Goal: Communication & Community: Ask a question

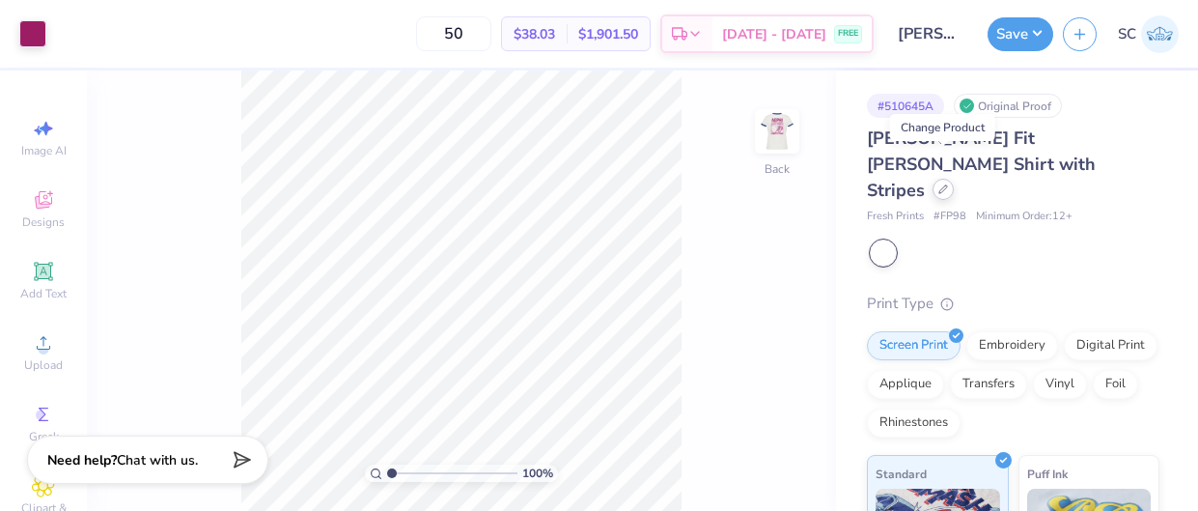
click at [942, 184] on icon at bounding box center [943, 189] width 10 height 10
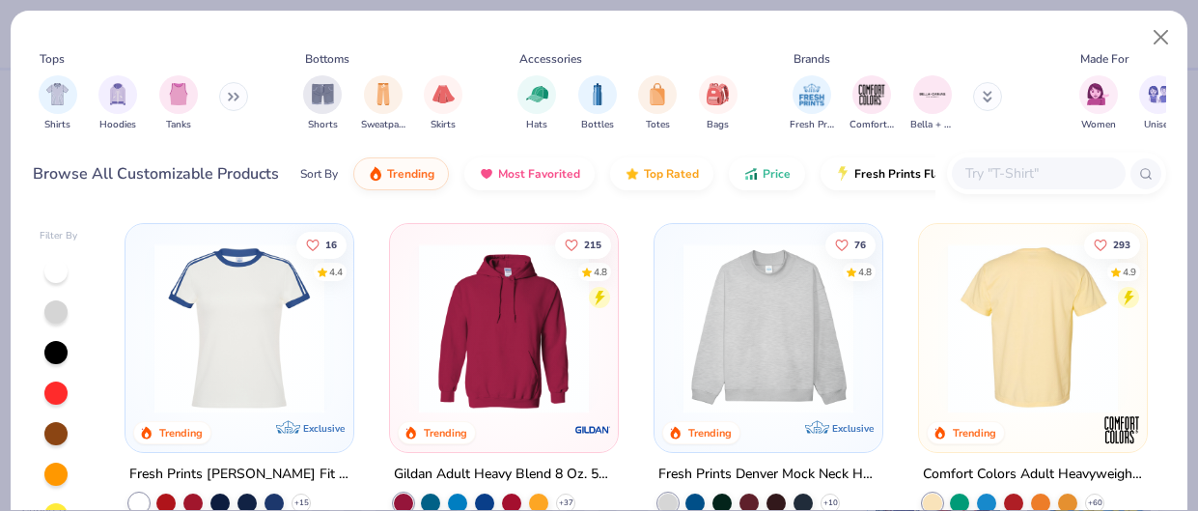
click at [938, 331] on img at bounding box center [843, 328] width 189 height 170
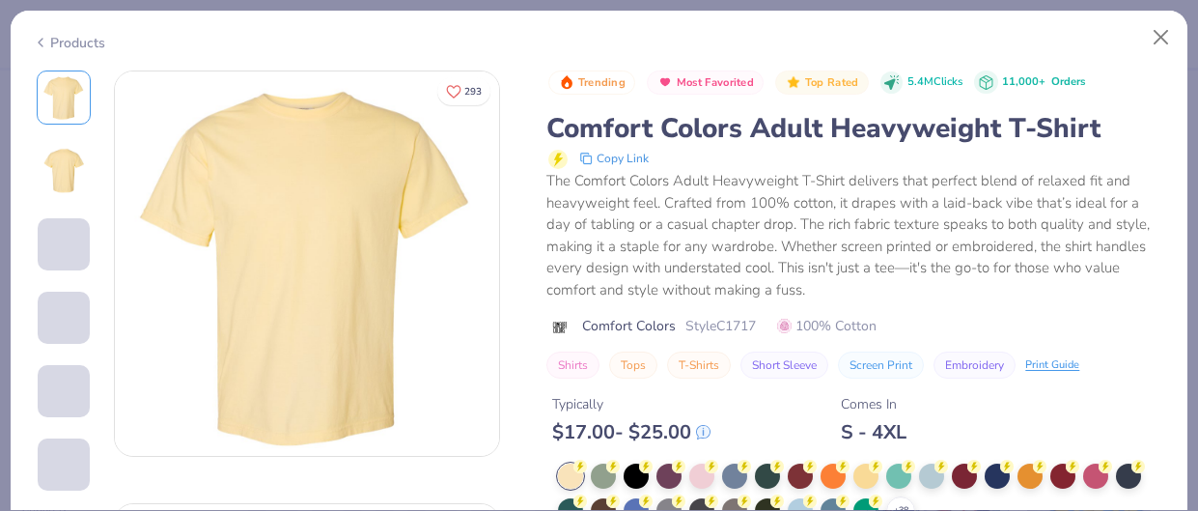
click at [700, 473] on div "Trending Most Favorited Top Rated 5.4M Clicks 11,000+ Orders Comfort Colors Adu…" at bounding box center [855, 329] width 619 height 519
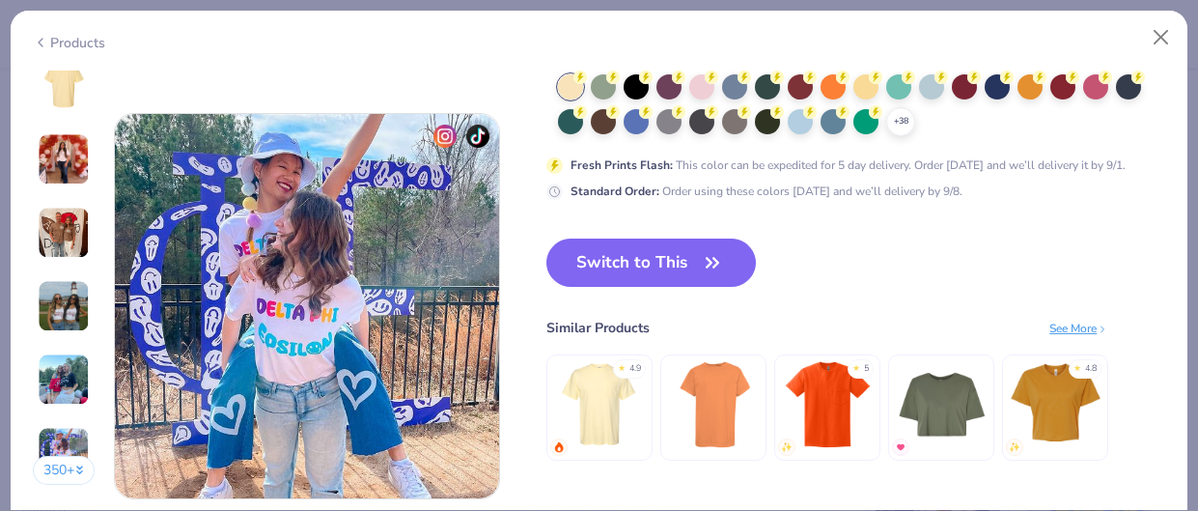
scroll to position [2555, 0]
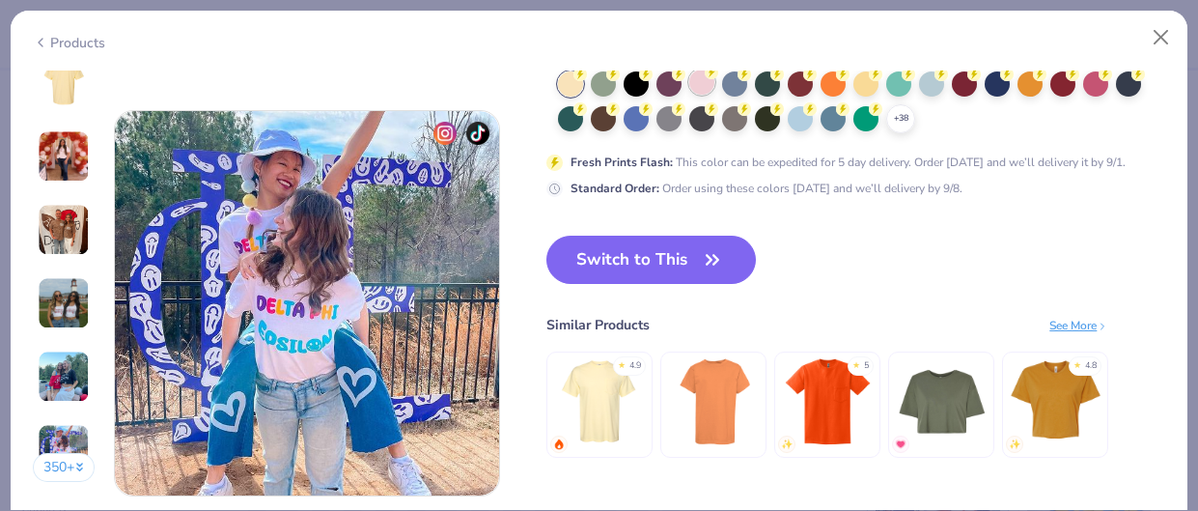
click at [705, 87] on div at bounding box center [701, 82] width 25 height 25
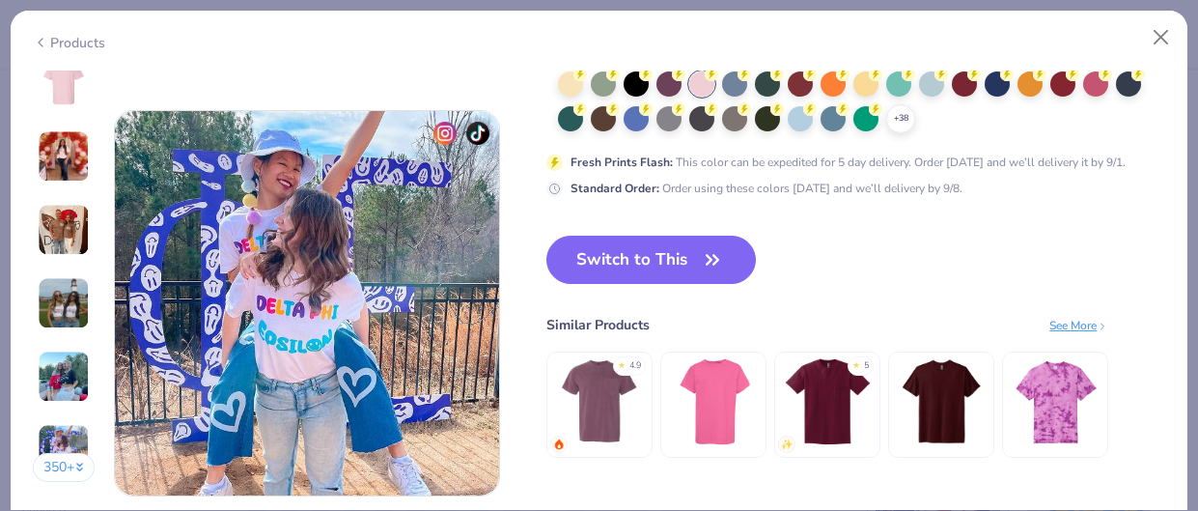
scroll to position [2468, 0]
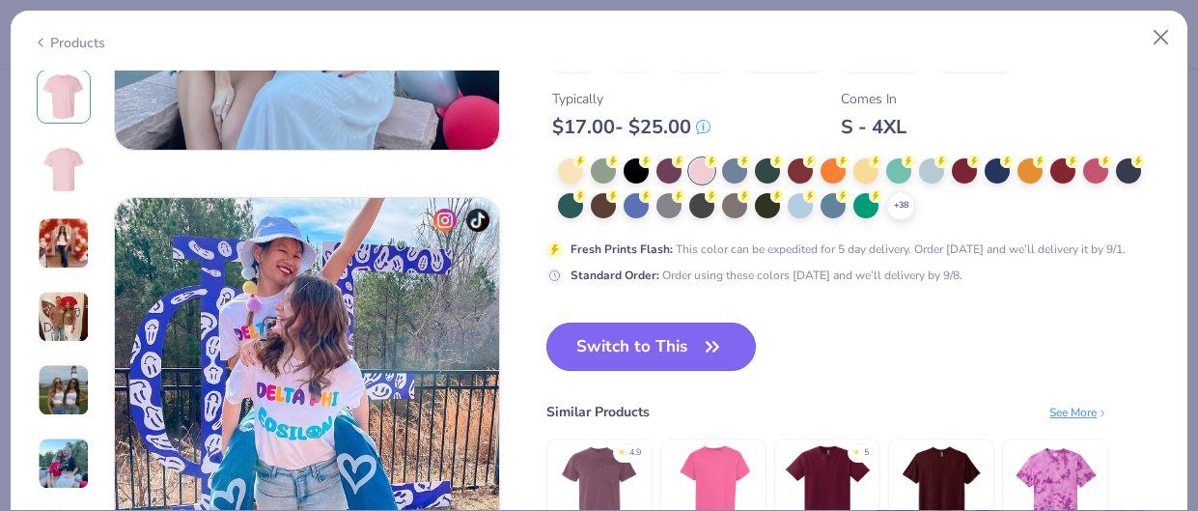
click at [682, 349] on button "Switch to This" at bounding box center [650, 346] width 209 height 48
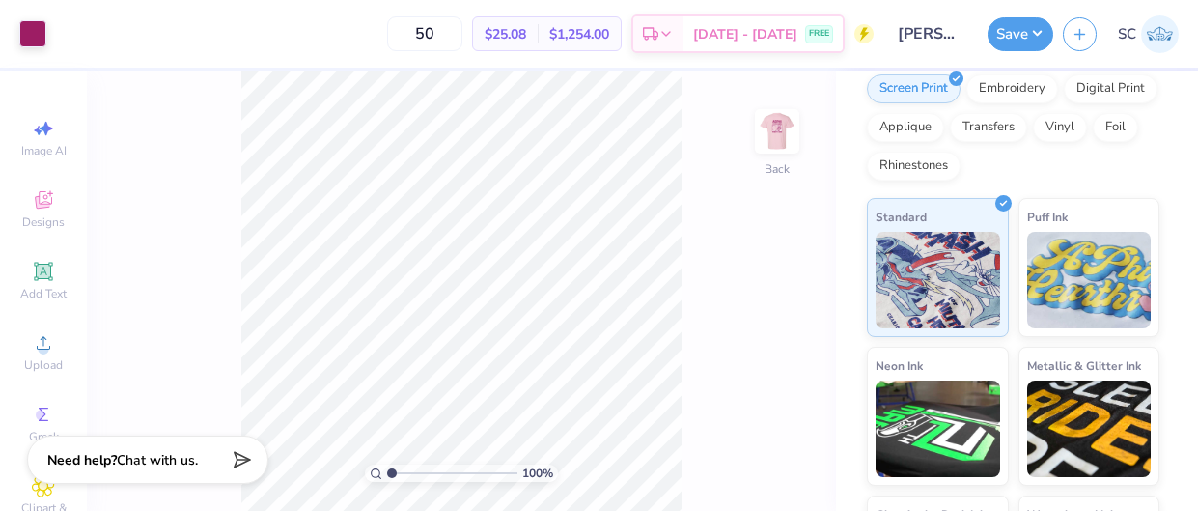
scroll to position [407, 0]
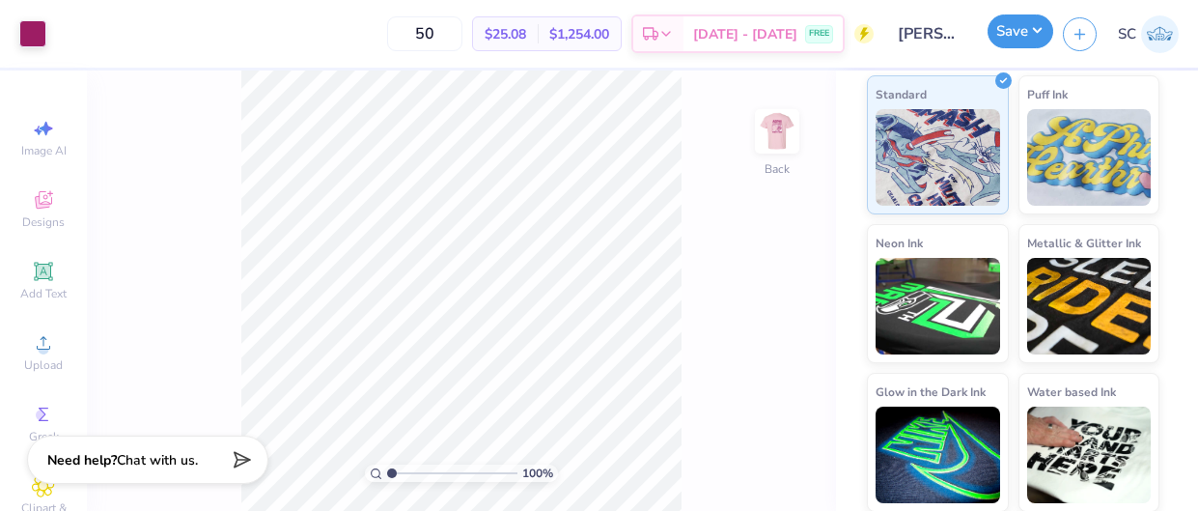
click at [1019, 33] on button "Save" at bounding box center [1020, 31] width 66 height 34
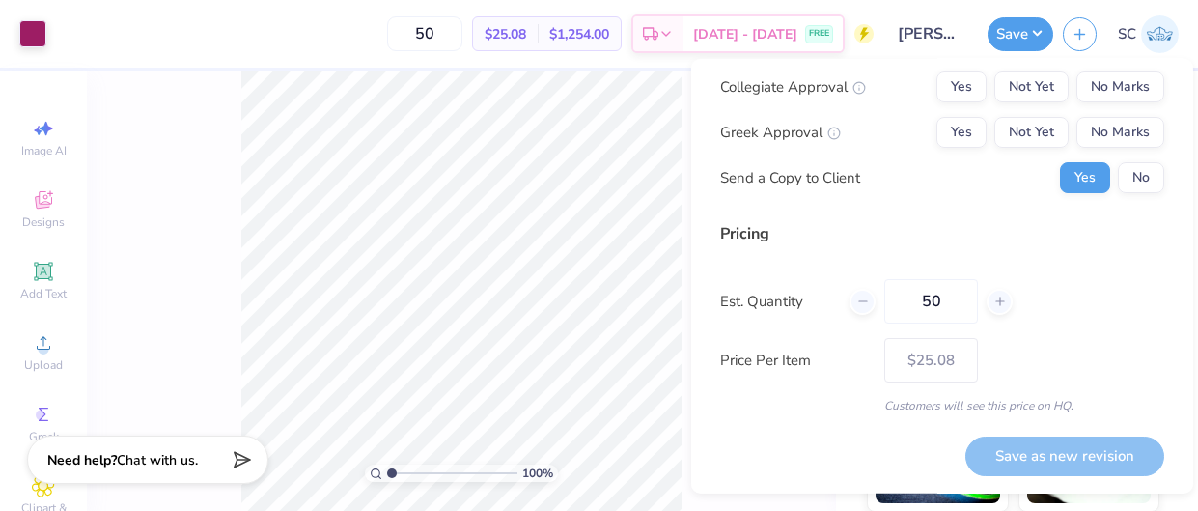
scroll to position [0, 0]
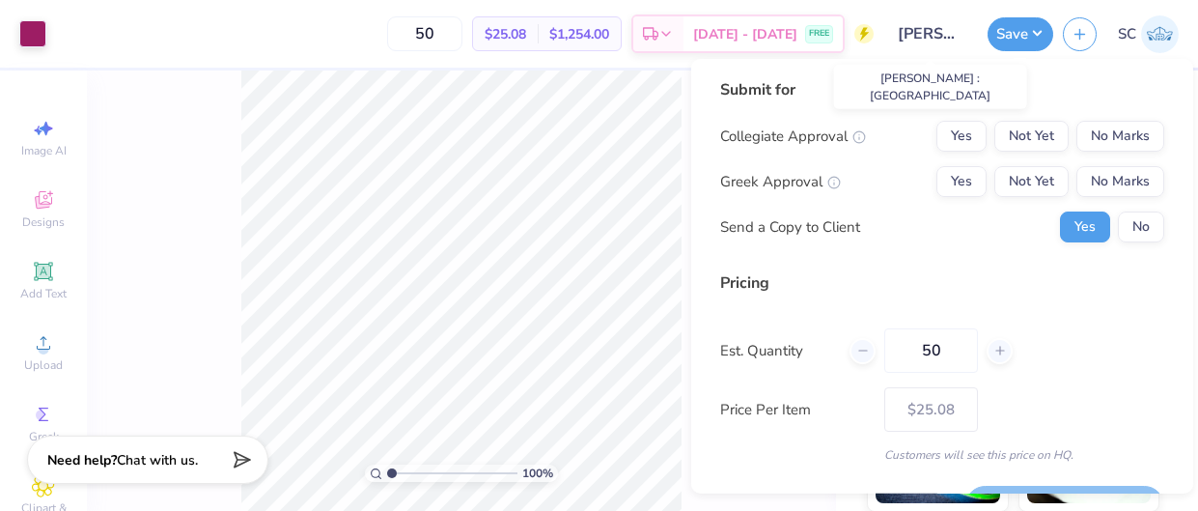
click at [931, 30] on input "[PERSON_NAME] : [GEOGRAPHIC_DATA]" at bounding box center [930, 33] width 95 height 39
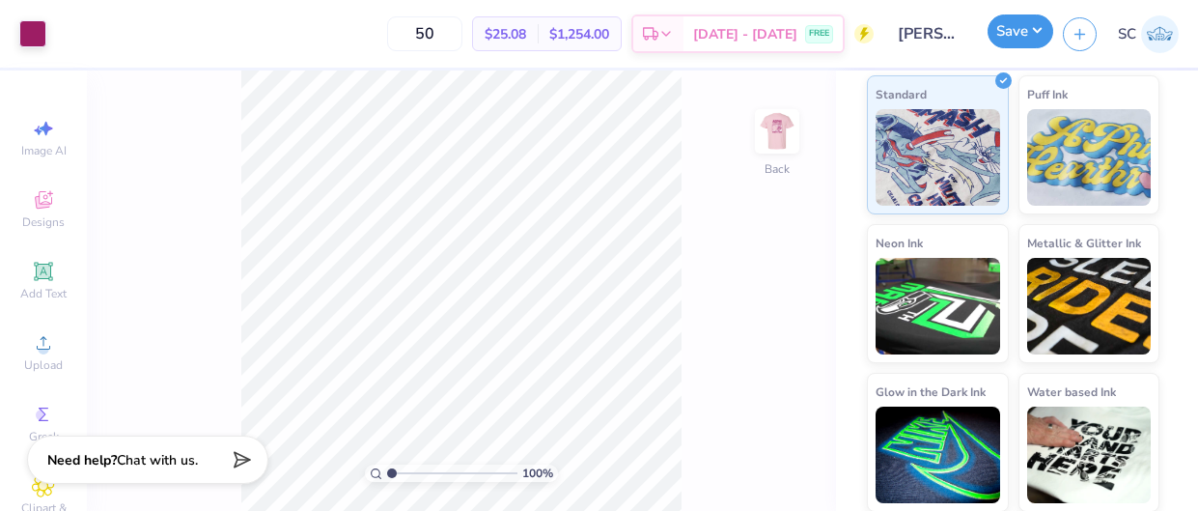
click at [1015, 29] on button "Save" at bounding box center [1020, 31] width 66 height 34
click at [1020, 37] on button "Save" at bounding box center [1020, 31] width 66 height 34
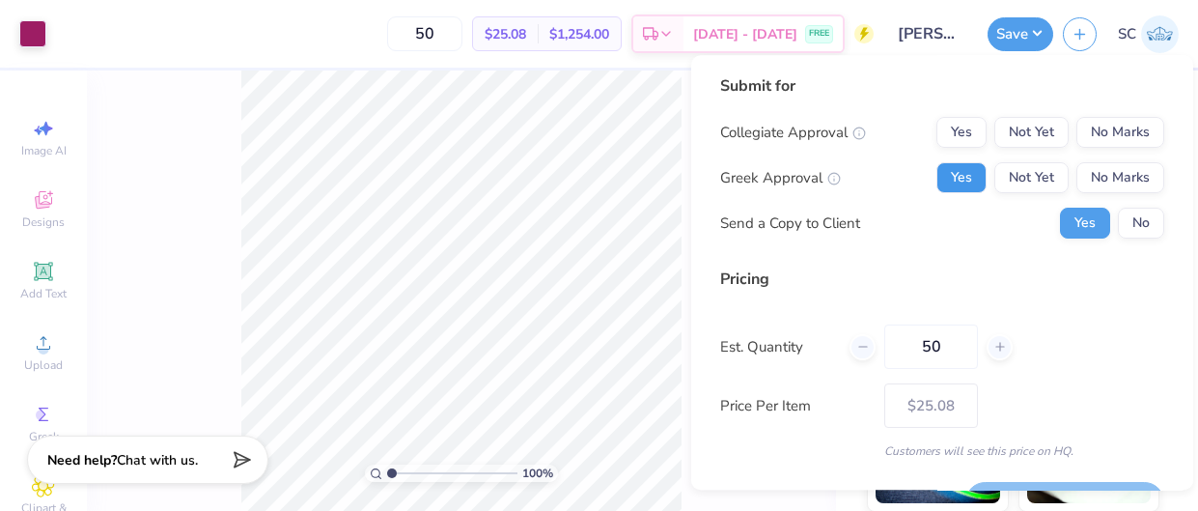
click at [959, 187] on button "Yes" at bounding box center [961, 177] width 50 height 31
click at [1003, 341] on icon at bounding box center [999, 347] width 14 height 14
type input "53"
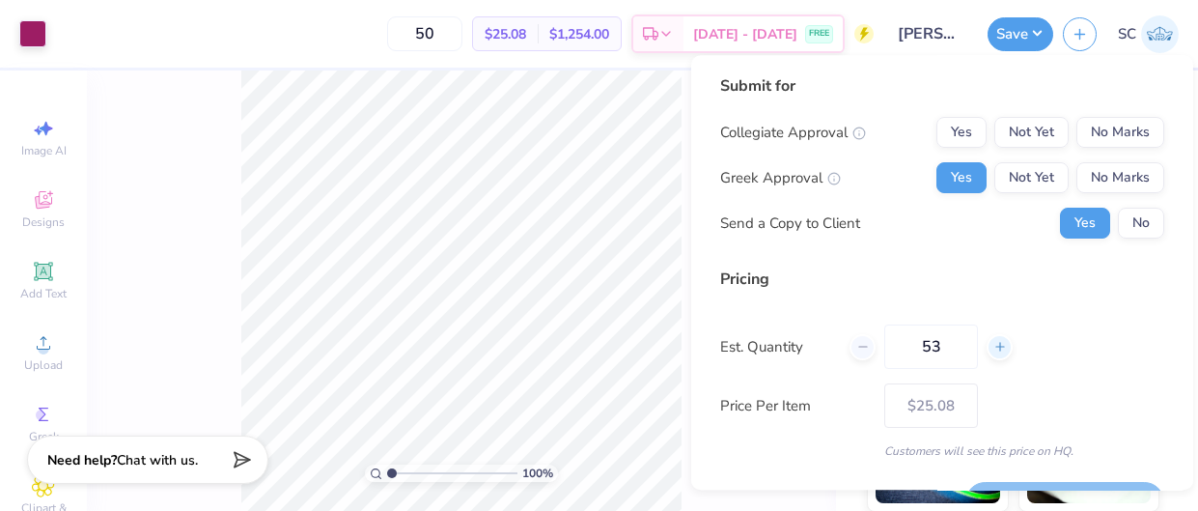
type input "53"
type input "$24.90"
click at [1079, 334] on div "Est. Quantity 53" at bounding box center [942, 346] width 444 height 44
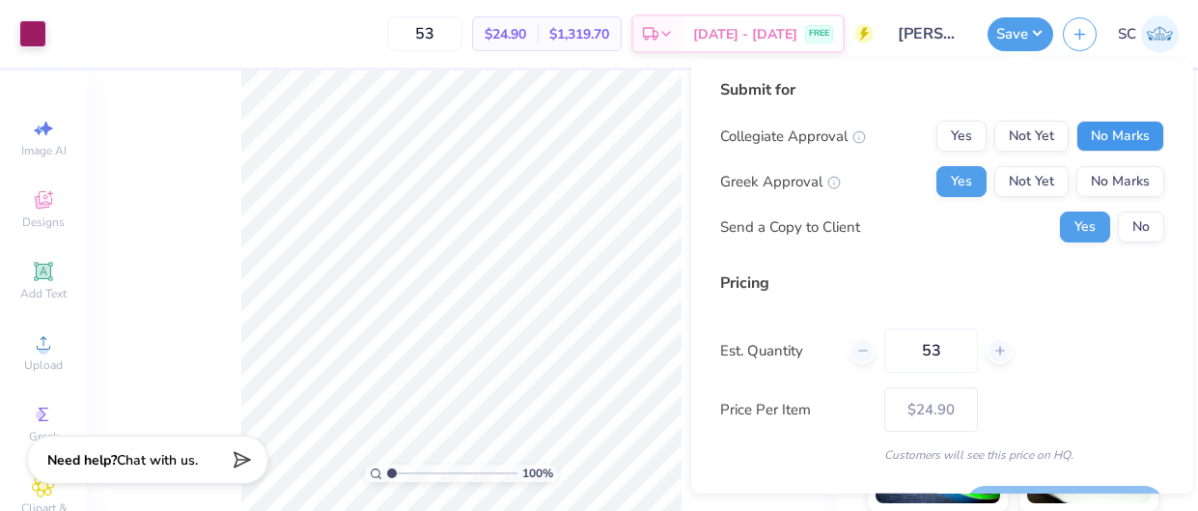
click at [1102, 130] on button "No Marks" at bounding box center [1120, 136] width 88 height 31
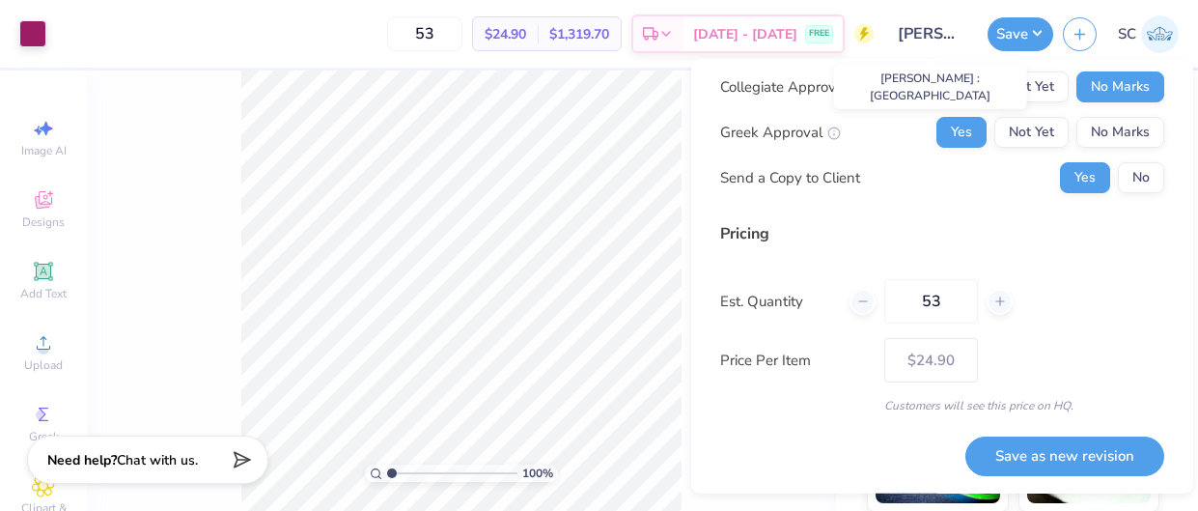
click at [929, 36] on input "[PERSON_NAME] : [GEOGRAPHIC_DATA]" at bounding box center [930, 33] width 95 height 39
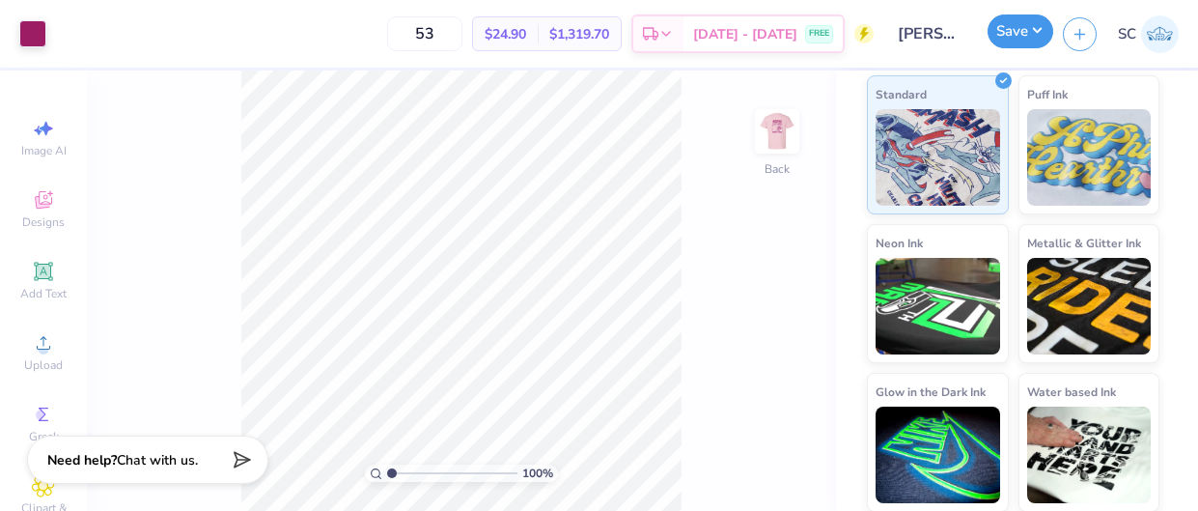
click at [1018, 26] on button "Save" at bounding box center [1020, 31] width 66 height 34
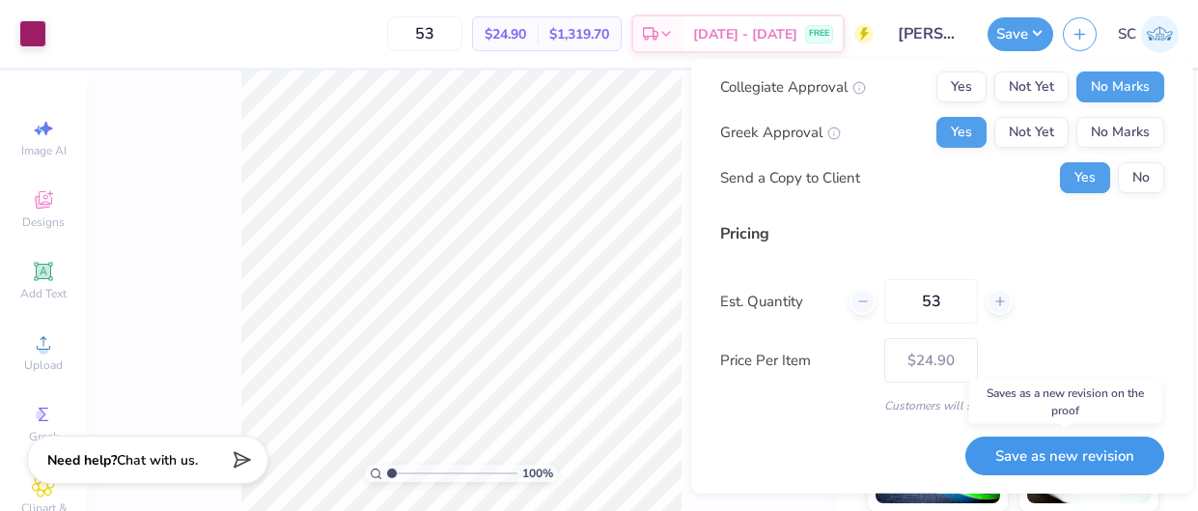
click at [1045, 453] on button "Save as new revision" at bounding box center [1064, 455] width 199 height 40
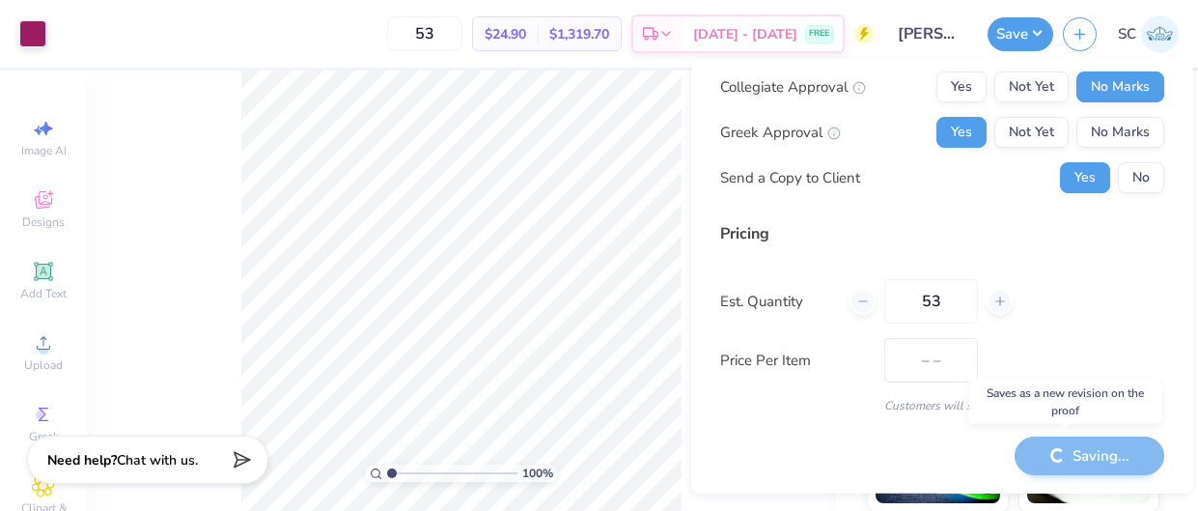
type input "$24.90"
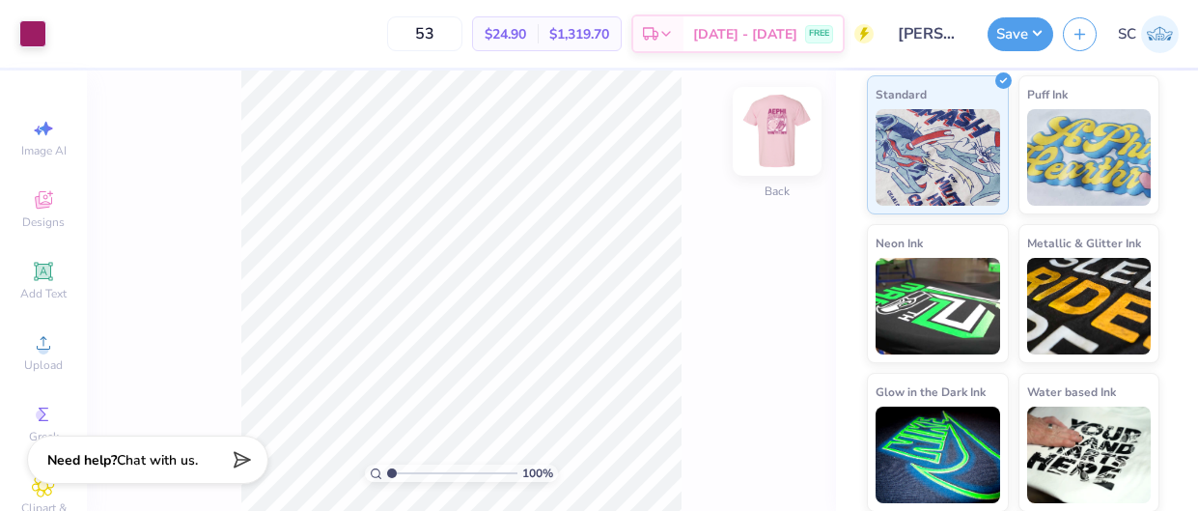
click at [766, 123] on img at bounding box center [776, 131] width 77 height 77
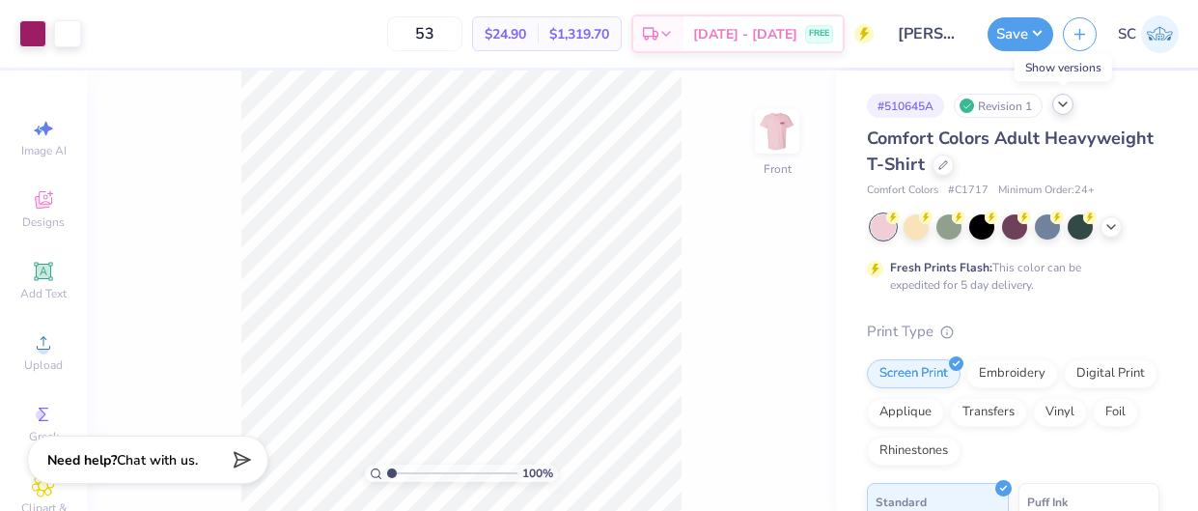
click at [1066, 106] on icon at bounding box center [1062, 104] width 15 height 15
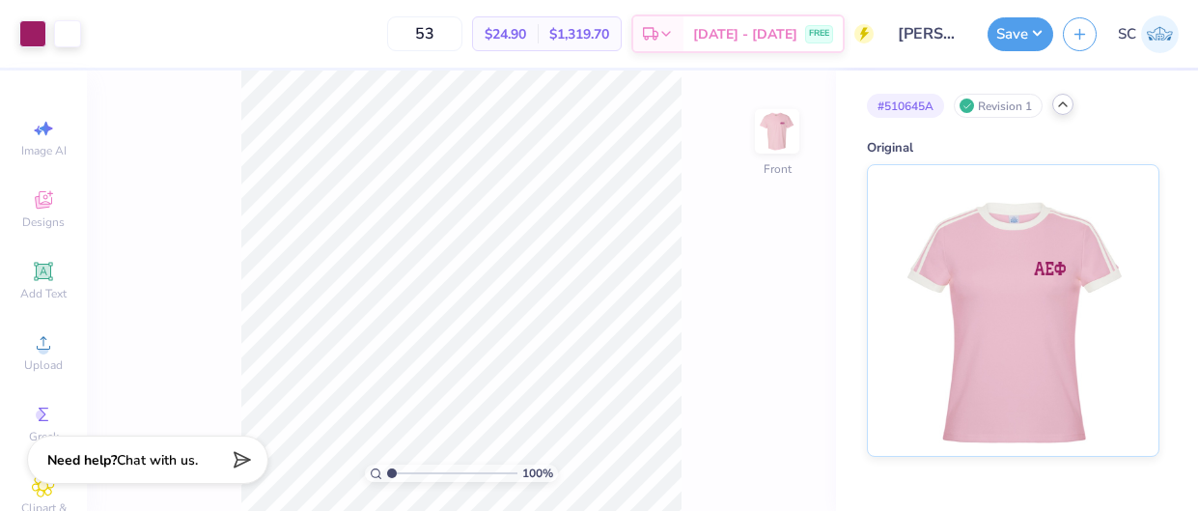
click at [1066, 106] on icon at bounding box center [1062, 104] width 15 height 15
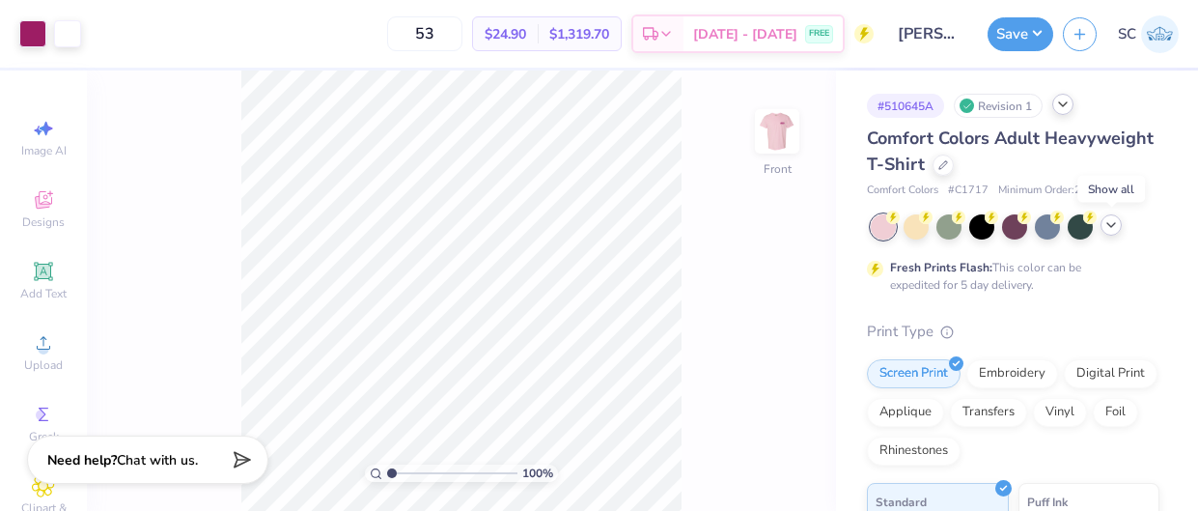
click at [1103, 222] on icon at bounding box center [1110, 224] width 15 height 15
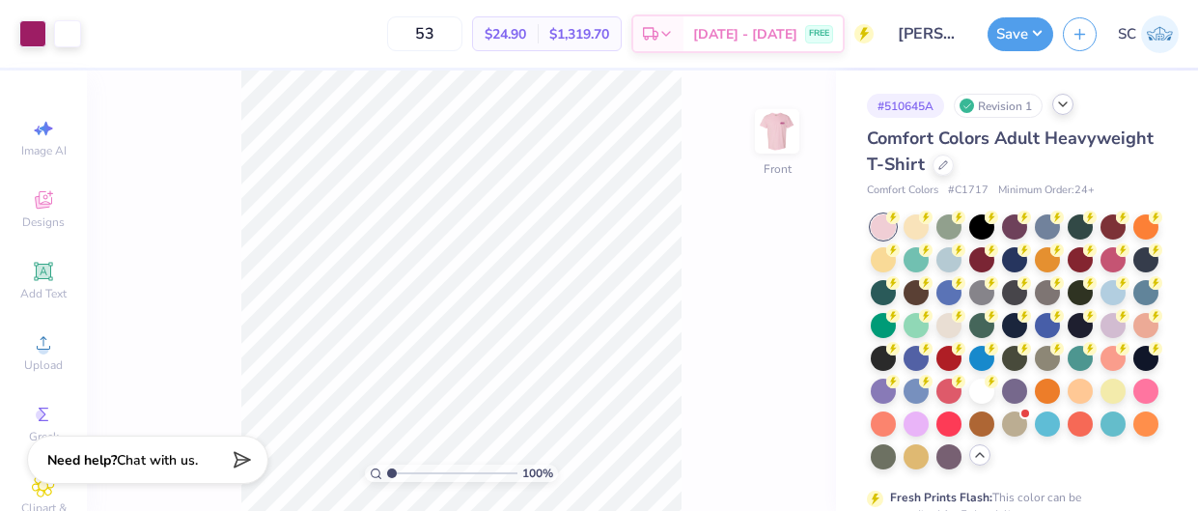
click at [1006, 104] on div "Revision 1" at bounding box center [998, 106] width 89 height 24
click at [1068, 103] on icon at bounding box center [1062, 104] width 15 height 15
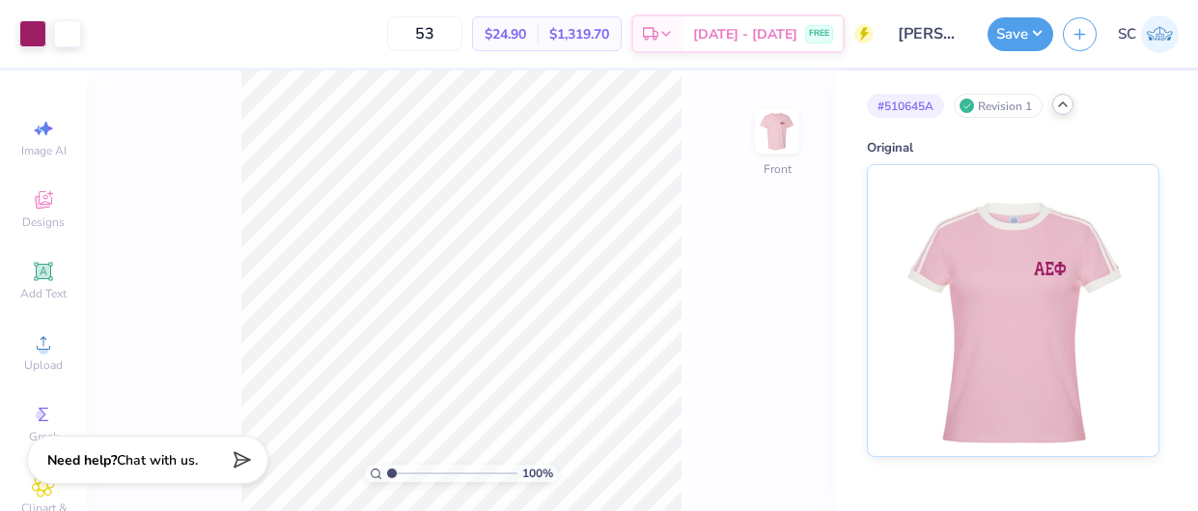
click at [1060, 108] on icon at bounding box center [1062, 104] width 15 height 15
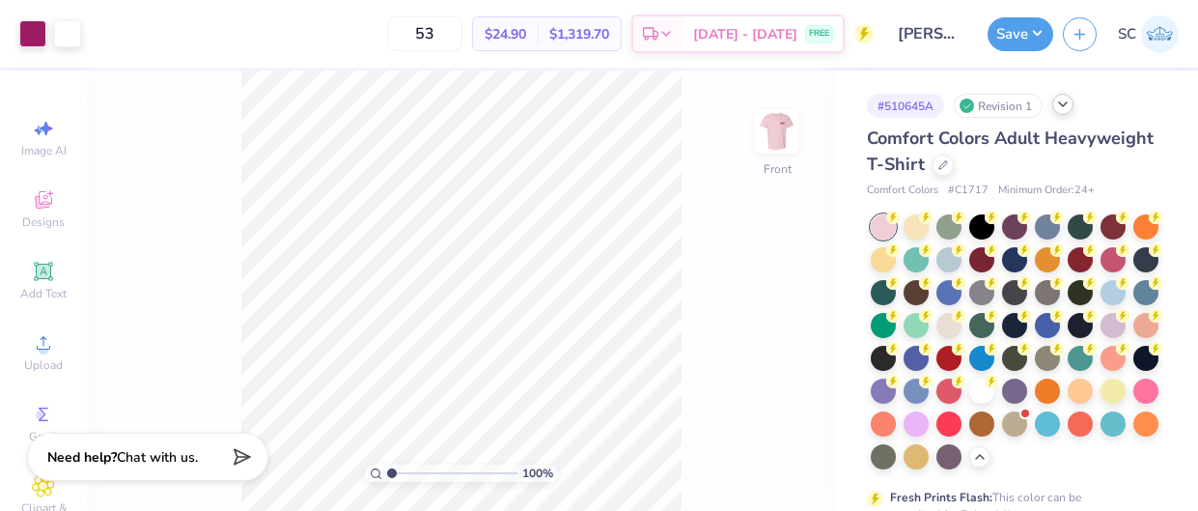
click at [234, 461] on icon at bounding box center [238, 456] width 27 height 27
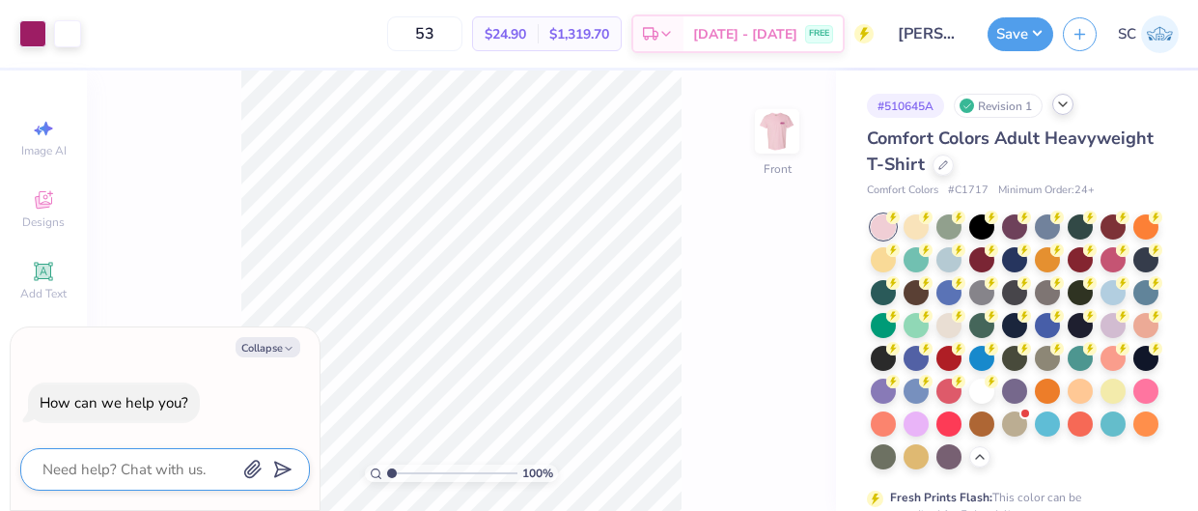
click at [177, 465] on textarea at bounding box center [139, 469] width 196 height 25
type textarea "ho"
type textarea "x"
type textarea "how"
type textarea "x"
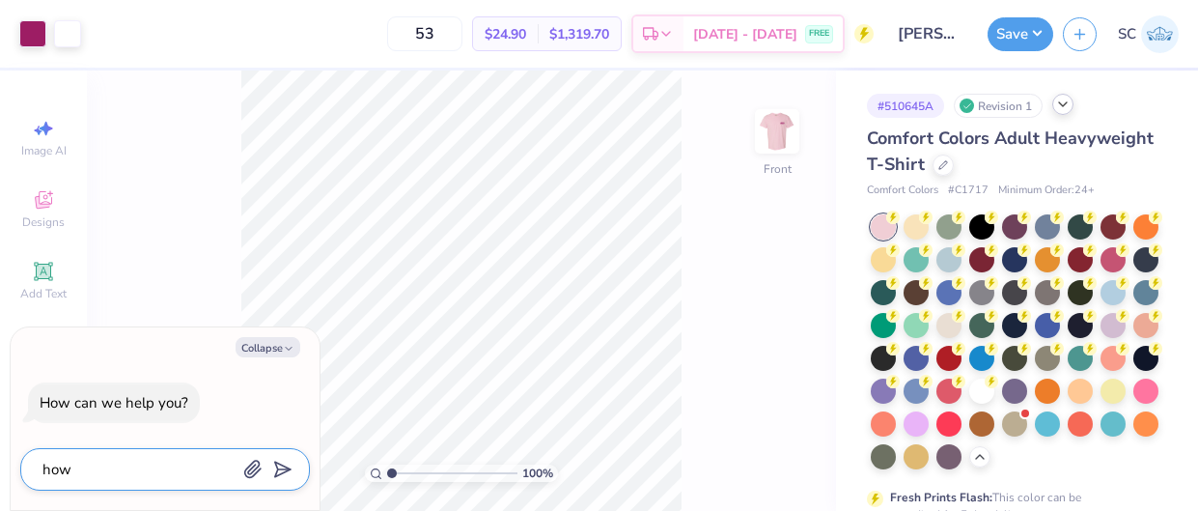
type textarea "how"
type textarea "x"
type textarea "how c"
type textarea "x"
type textarea "how ca"
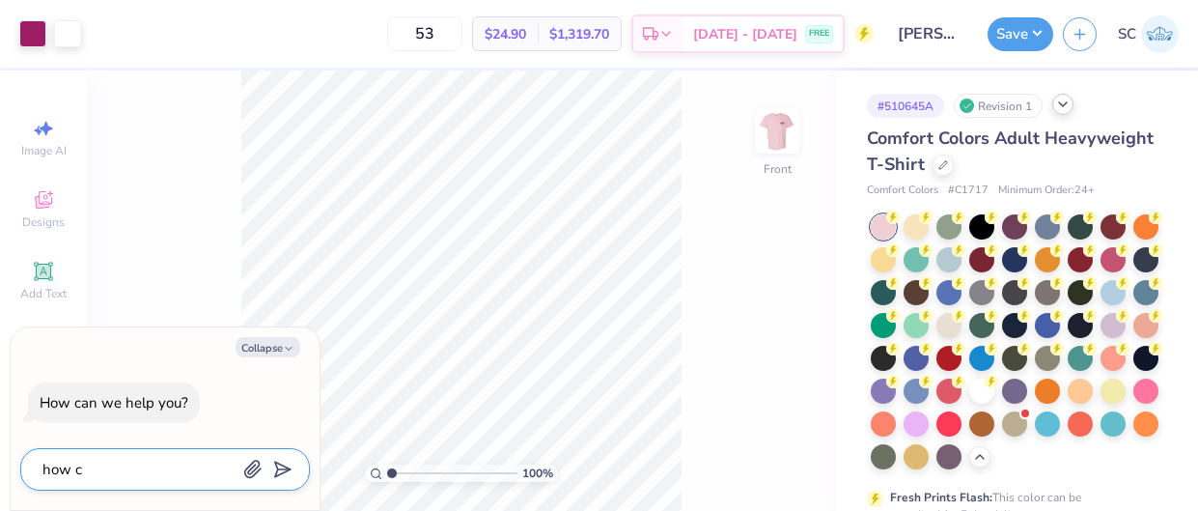
type textarea "x"
type textarea "how can"
type textarea "x"
type textarea "how can"
type textarea "x"
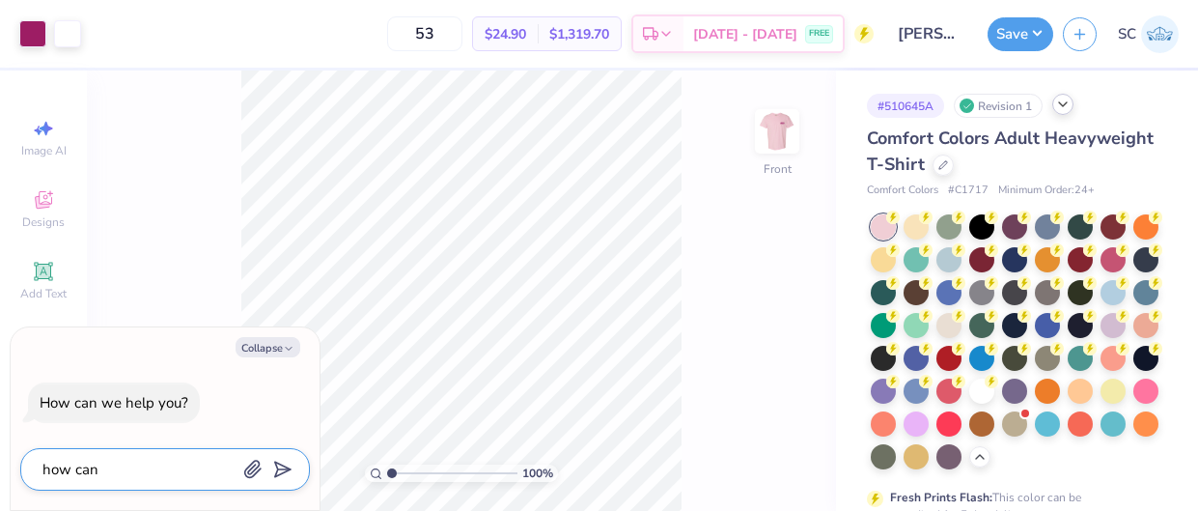
type textarea "how can i"
type textarea "x"
type textarea "how can i"
type textarea "x"
type textarea "how can i g"
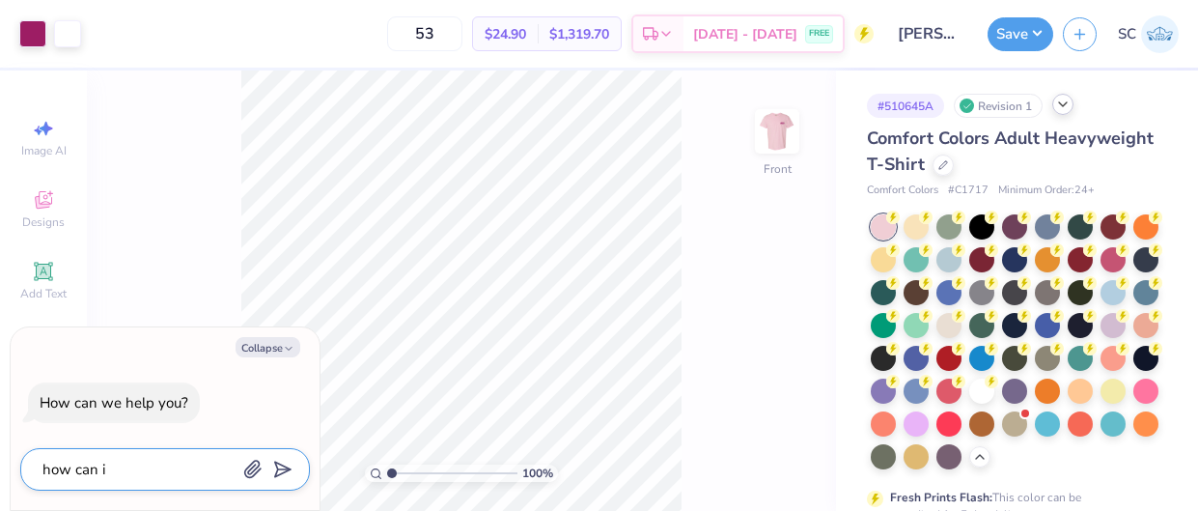
type textarea "x"
type textarea "how can i ge"
type textarea "x"
type textarea "how can i get"
type textarea "x"
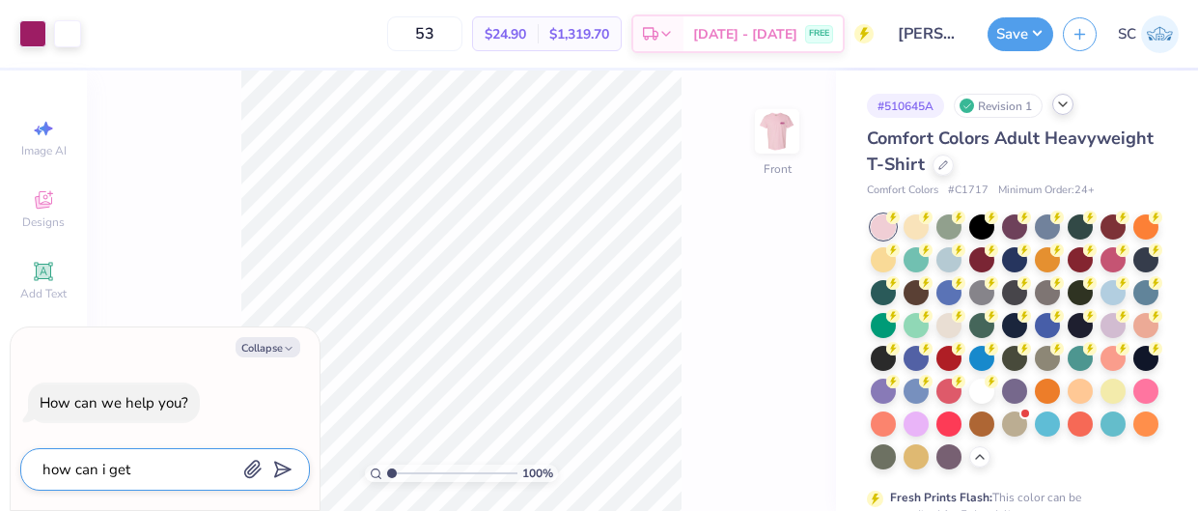
type textarea "how can i get"
type textarea "x"
type textarea "how can i get a"
type textarea "x"
type textarea "how can i get ad"
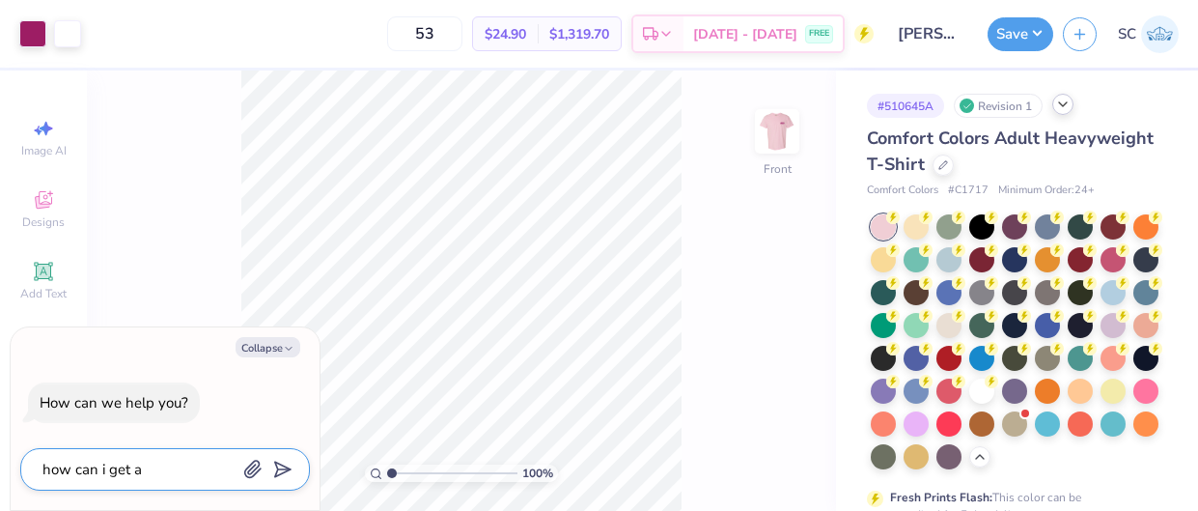
type textarea "x"
type textarea "how can i get add"
type textarea "x"
type textarea "how can i get addi"
type textarea "x"
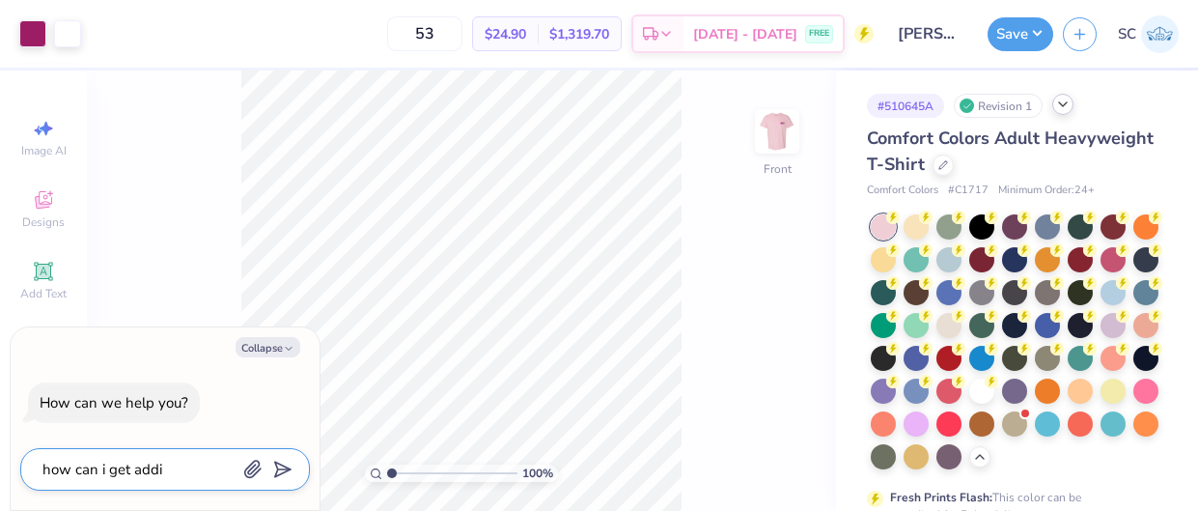
type textarea "how can i get addit"
type textarea "x"
type textarea "how can i get additi"
type textarea "x"
type textarea "how can i get additio"
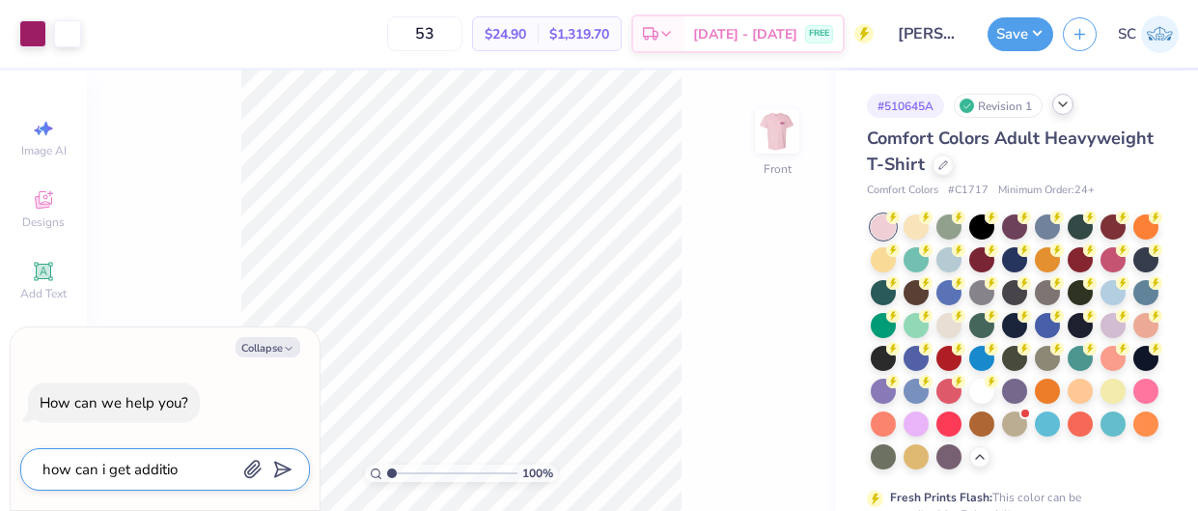
type textarea "x"
type textarea "how can i get addition"
type textarea "x"
type textarea "how can i get additiona"
type textarea "x"
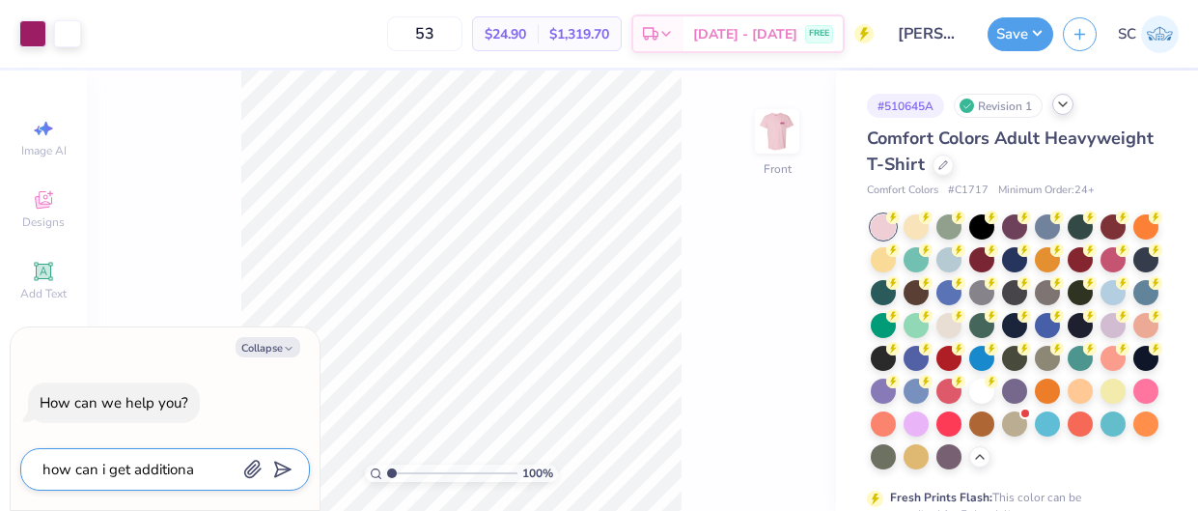
type textarea "how can i get additional"
type textarea "x"
type textarea "how can i get additional"
type textarea "x"
type textarea "how can i get additional h"
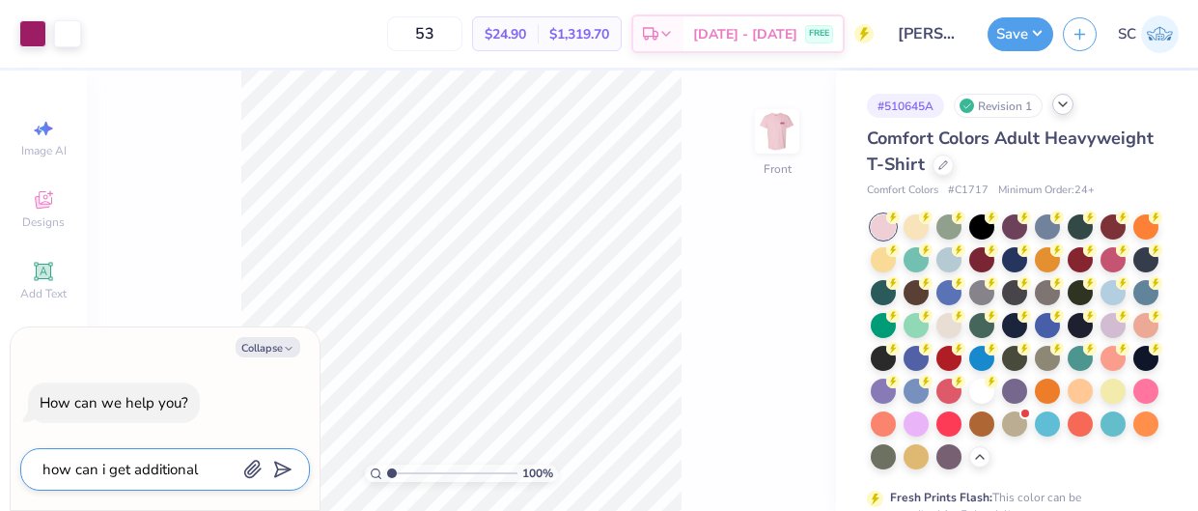
type textarea "x"
type textarea "how can i get additional he"
type textarea "x"
type textarea "how can i get additional hel"
type textarea "x"
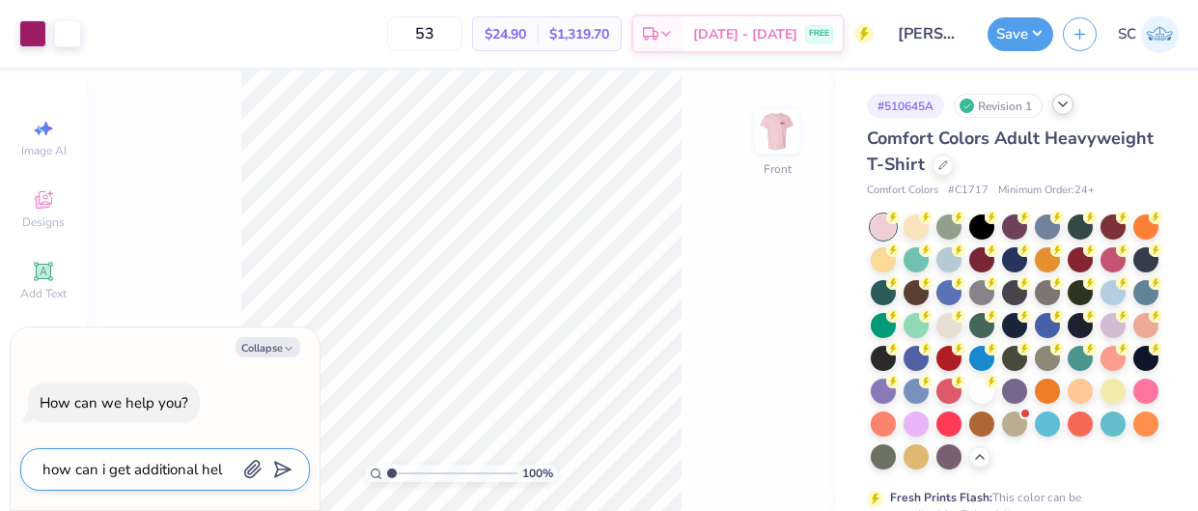
type textarea "how can i get additional help"
type textarea "x"
type textarea "how can i get additional help"
type textarea "x"
type textarea "how can i get additional help f"
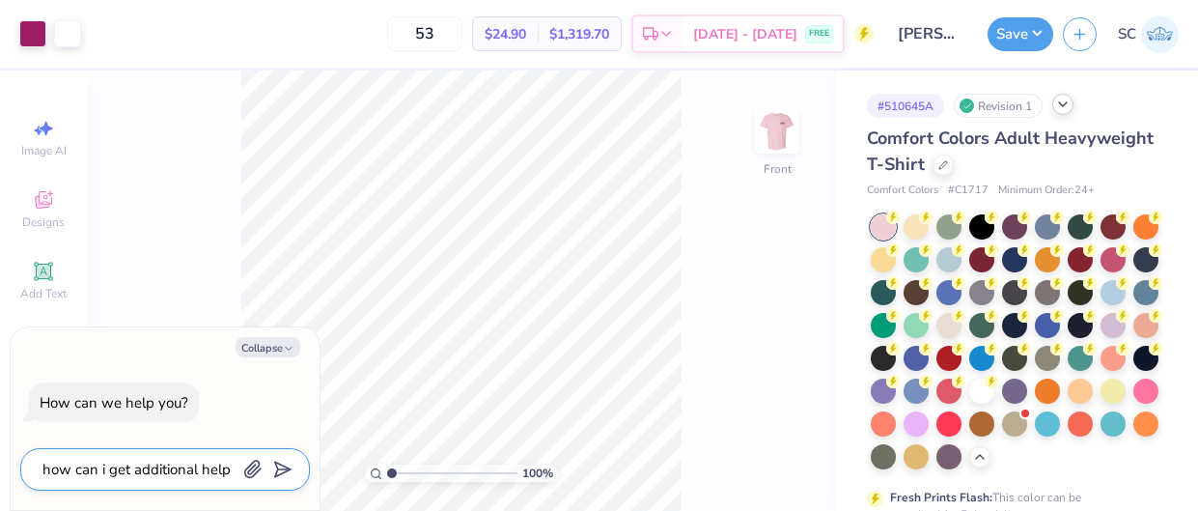
type textarea "x"
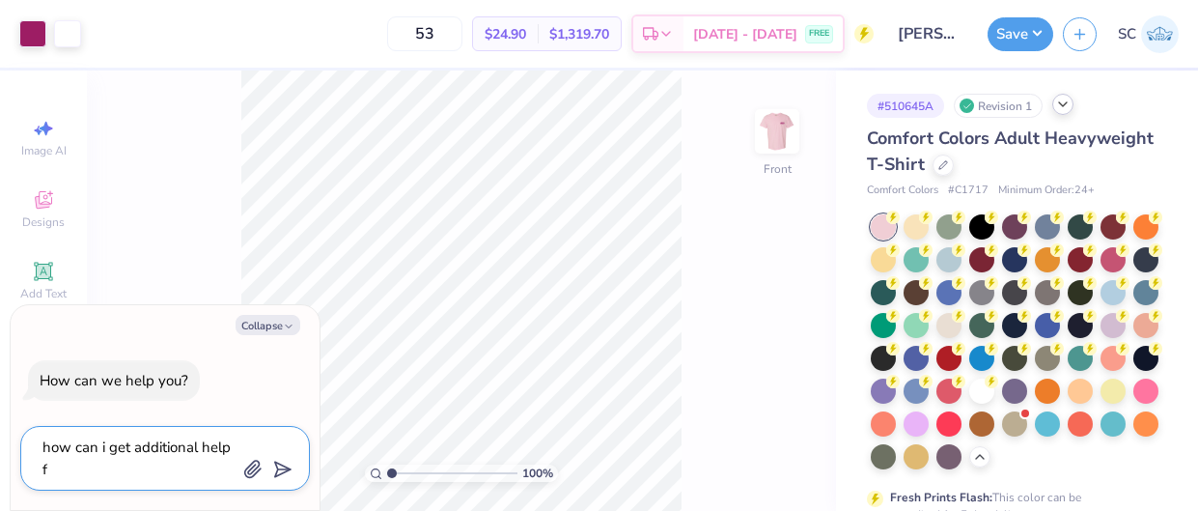
type textarea "how can i get additional help fr"
type textarea "x"
type textarea "how can i get additional help fro"
type textarea "x"
type textarea "how can i get additional help from"
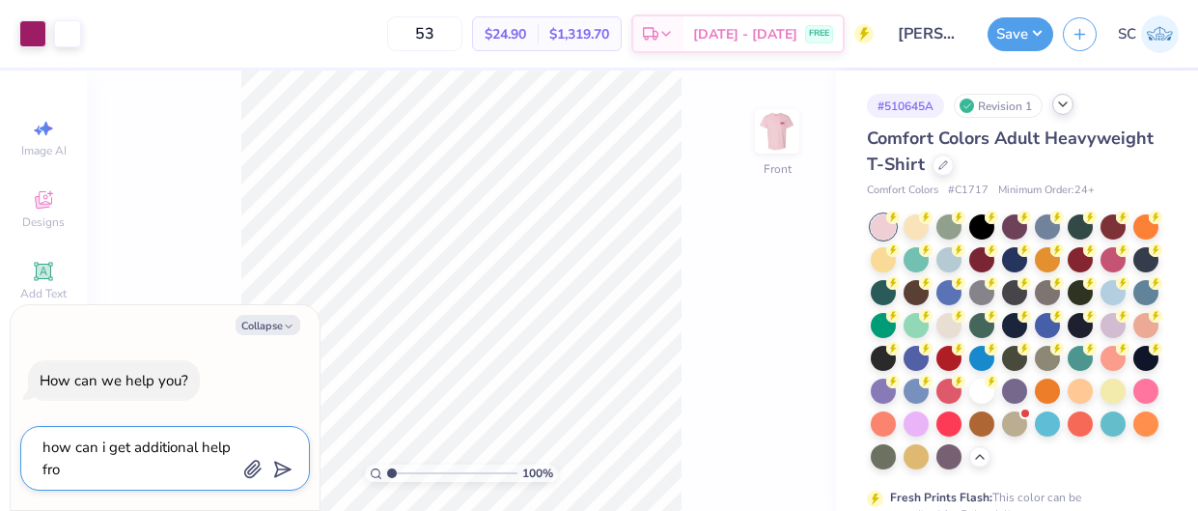
type textarea "x"
type textarea "how can i get additional help from"
type textarea "x"
type textarea "how can i get additional help from t"
type textarea "x"
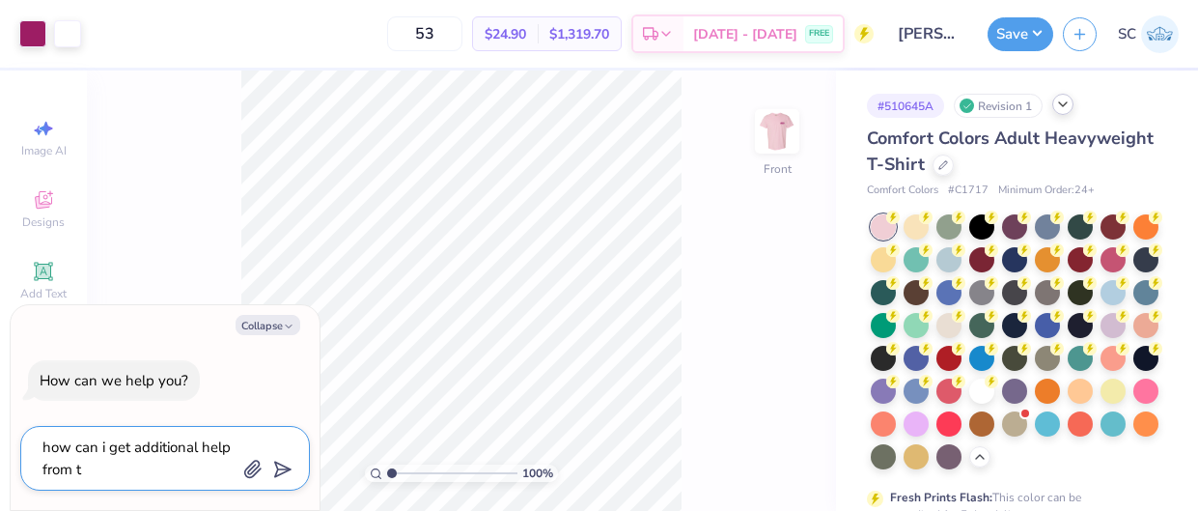
type textarea "how can i get additional help from th"
type textarea "x"
type textarea "how can i get additional help from the"
type textarea "x"
type textarea "how can i get additional help from the"
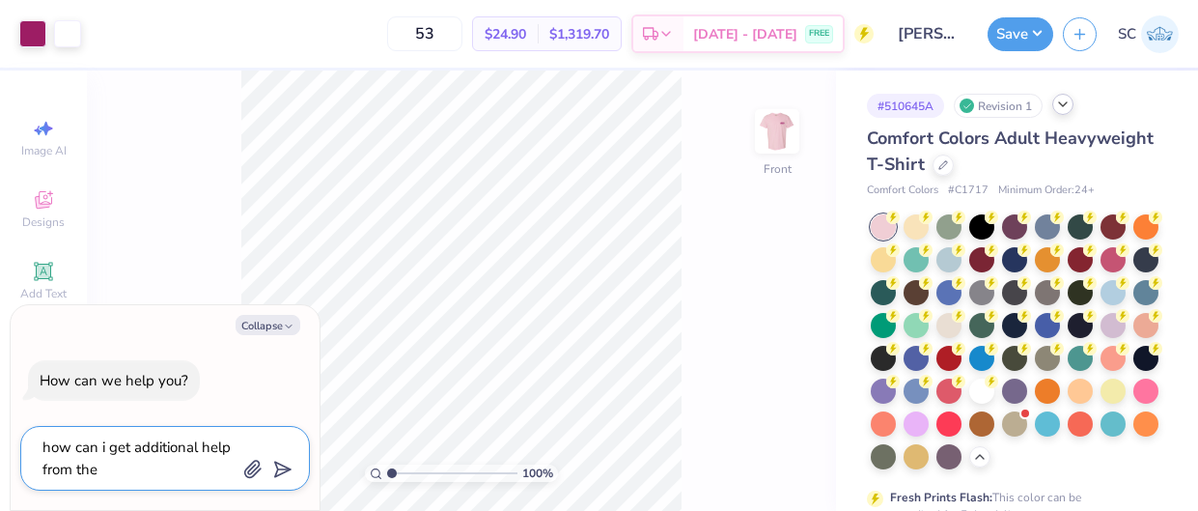
type textarea "x"
type textarea "how can i get additional help from the a"
type textarea "x"
type textarea "how can i get additional help from the ar"
type textarea "x"
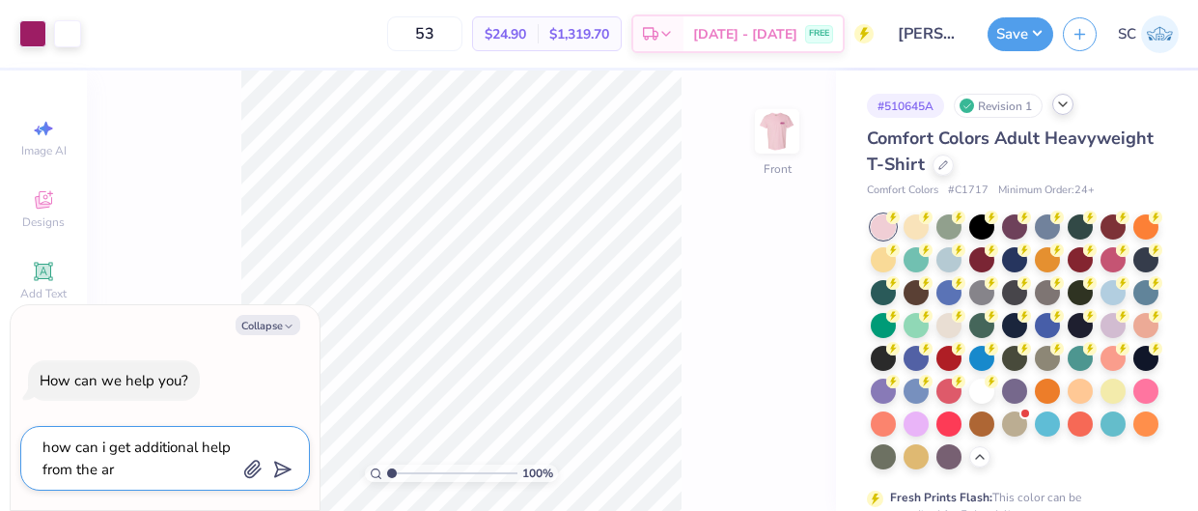
type textarea "how can i get additional help from the art"
type textarea "x"
type textarea "how can i get additional help from the art"
type textarea "x"
type textarea "how can i get additional help from the art tg"
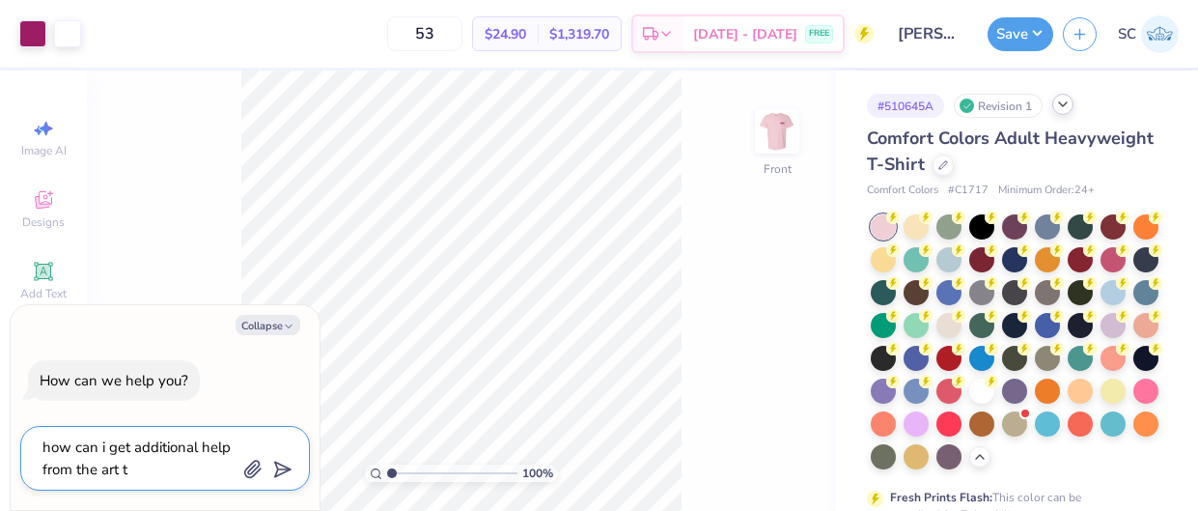
type textarea "x"
type textarea "how can i get additional help from the art tge"
type textarea "x"
type textarea "how can i get additional help from the art tgea"
type textarea "x"
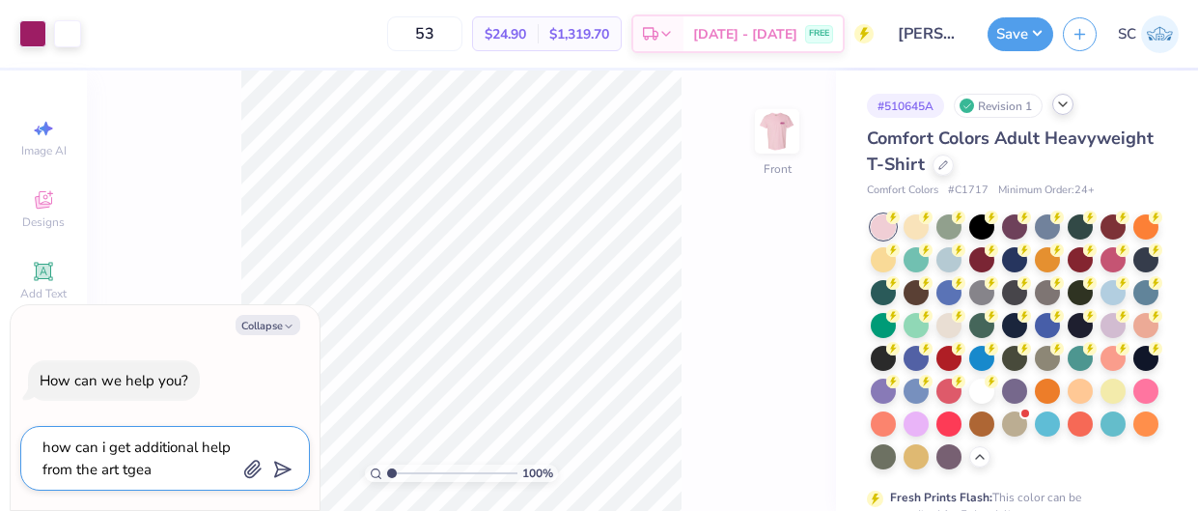
type textarea "how can i get additional help from the art tgeam"
type textarea "x"
type textarea "how can i get additional help from the art tgeam"
type textarea "x"
type textarea "how can i get additional help from the art tgeam o"
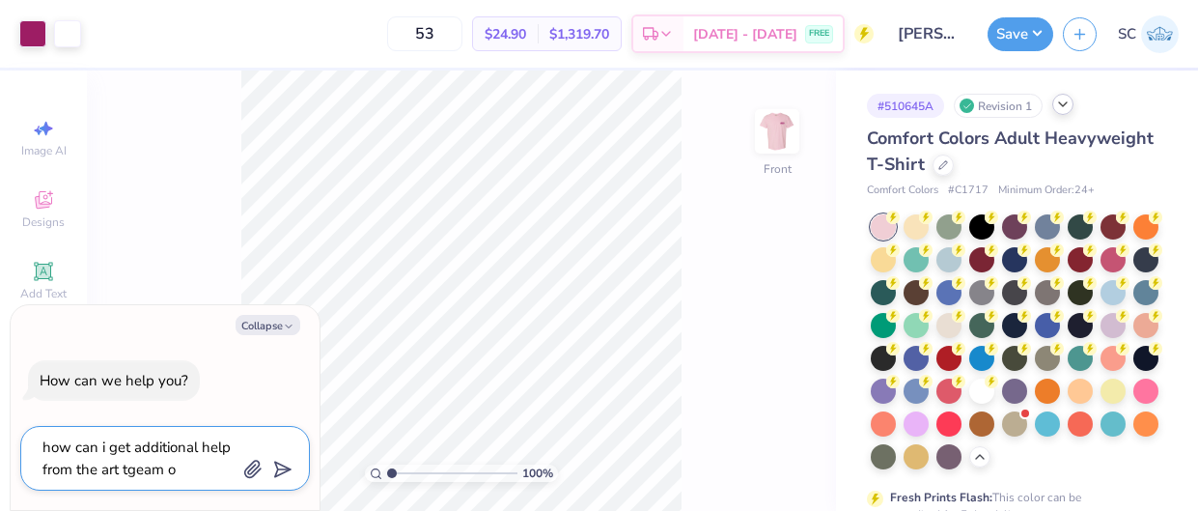
type textarea "x"
type textarea "how can i get additional help from the art tgeam on"
type textarea "x"
type textarea "how can i get additional help from the art tgeam on"
type textarea "x"
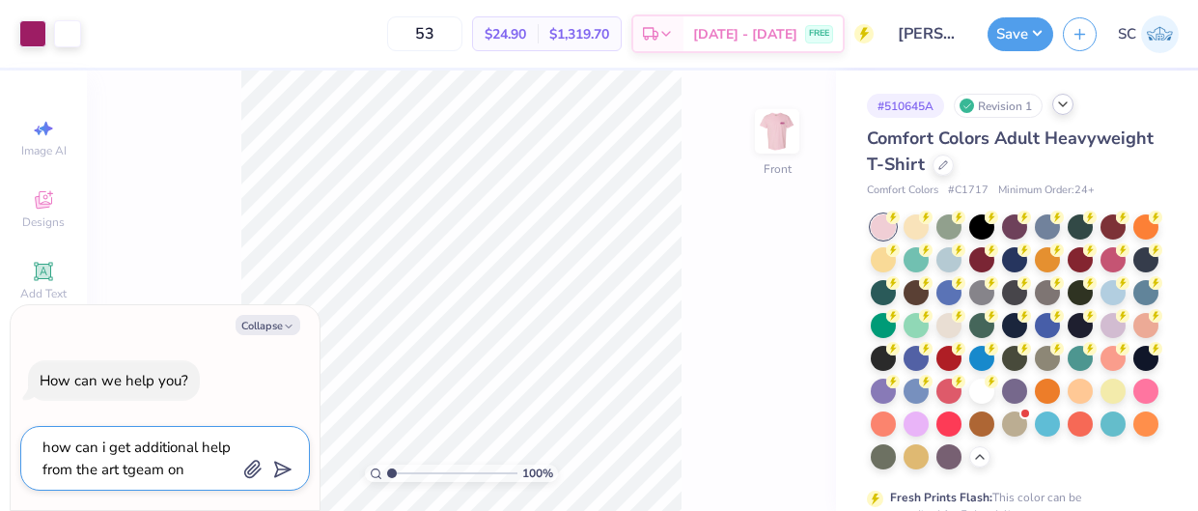
type textarea "how can i get additional help from the art tgeam on h"
type textarea "x"
type textarea "how can i get additional help from the art tgeam on hi"
type textarea "x"
type textarea "how can i get additional help from the art tgeam on hia"
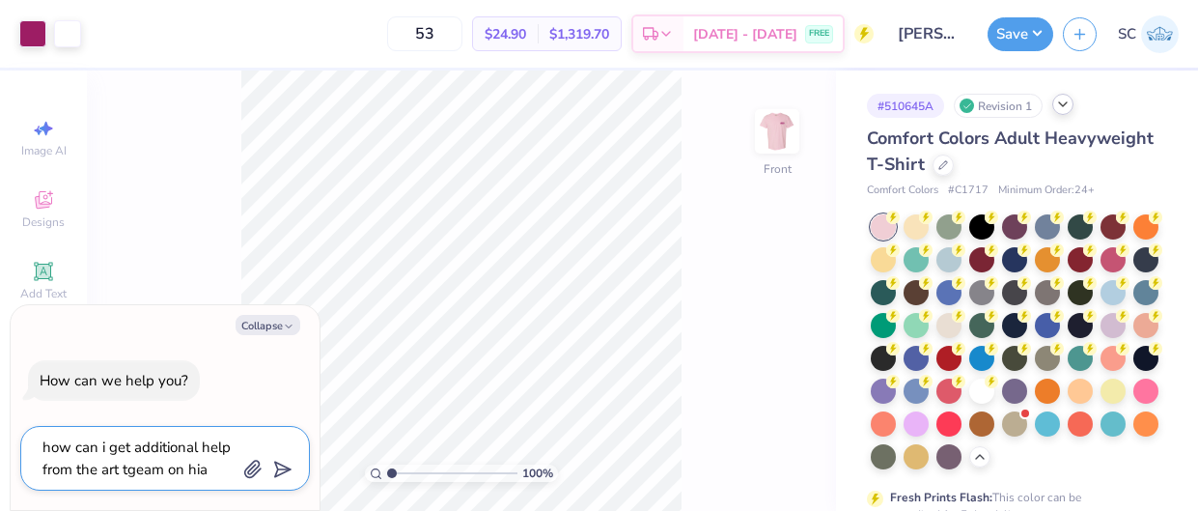
type textarea "x"
type textarea "how can i get additional help from the art tgeam on hias"
type textarea "x"
type textarea "how can i get additional help from the art tgeam on hia"
type textarea "x"
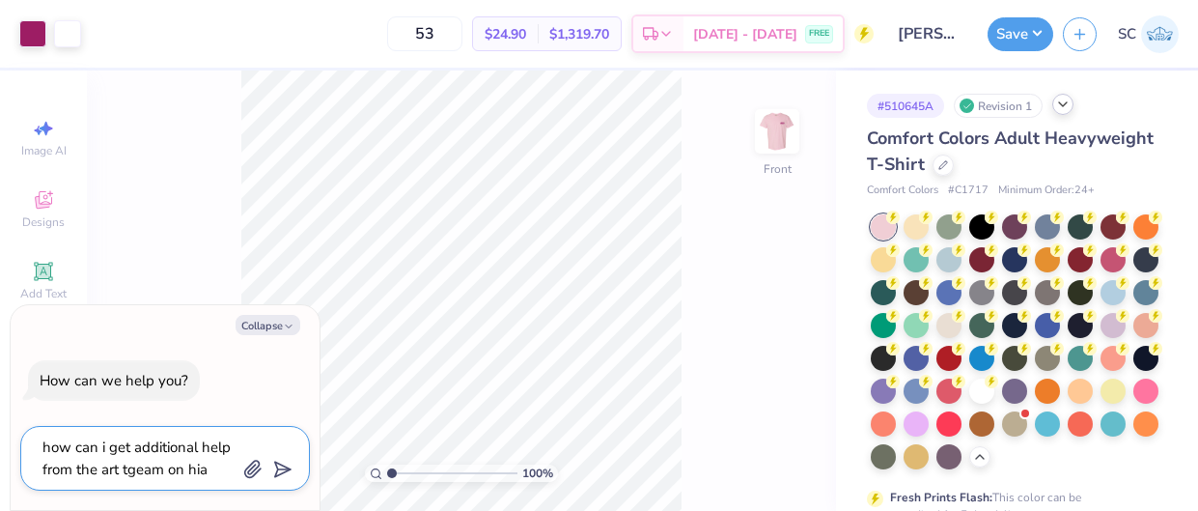
type textarea "how can i get additional help from the art tgeam on hi"
type textarea "x"
type textarea "how can i get additional help from the art tgeam on h"
type textarea "x"
type textarea "how can i get additional help from the art tgeam on"
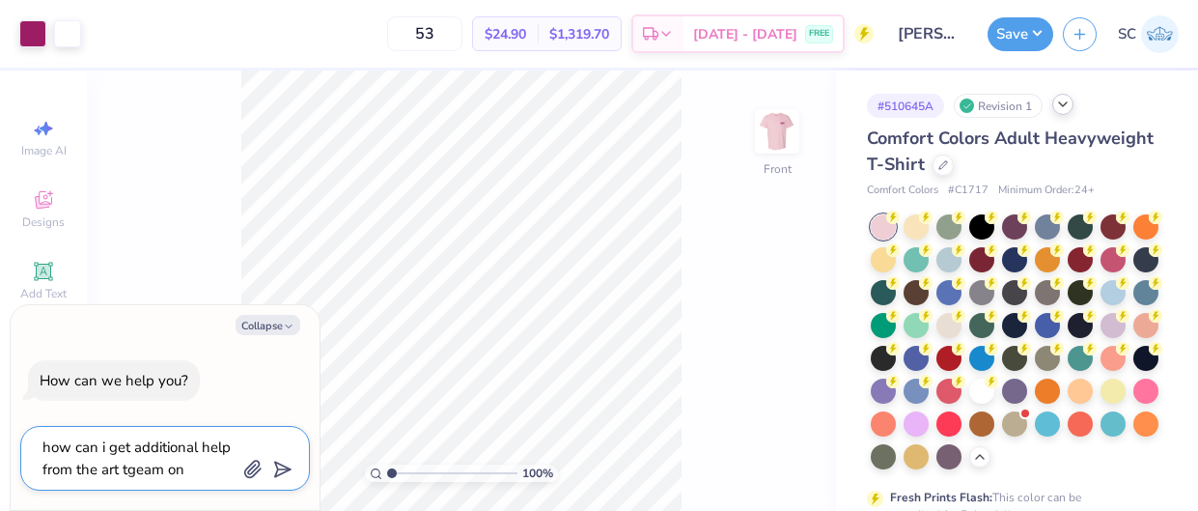
type textarea "x"
type textarea "how can i get additional help from the art tgeam on"
type textarea "x"
type textarea "how can i get additional help from the art tgeam o"
type textarea "x"
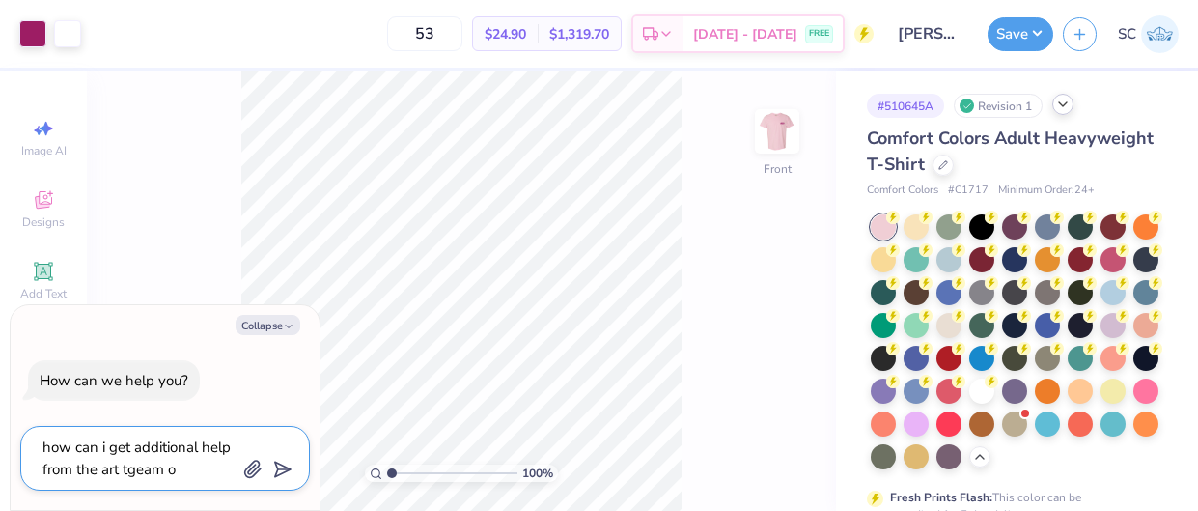
type textarea "how can i get additional help from the art tgeam"
type textarea "x"
type textarea "how can i get additional help from the art tgeam"
type textarea "x"
type textarea "how can i get additional help from the art tgea"
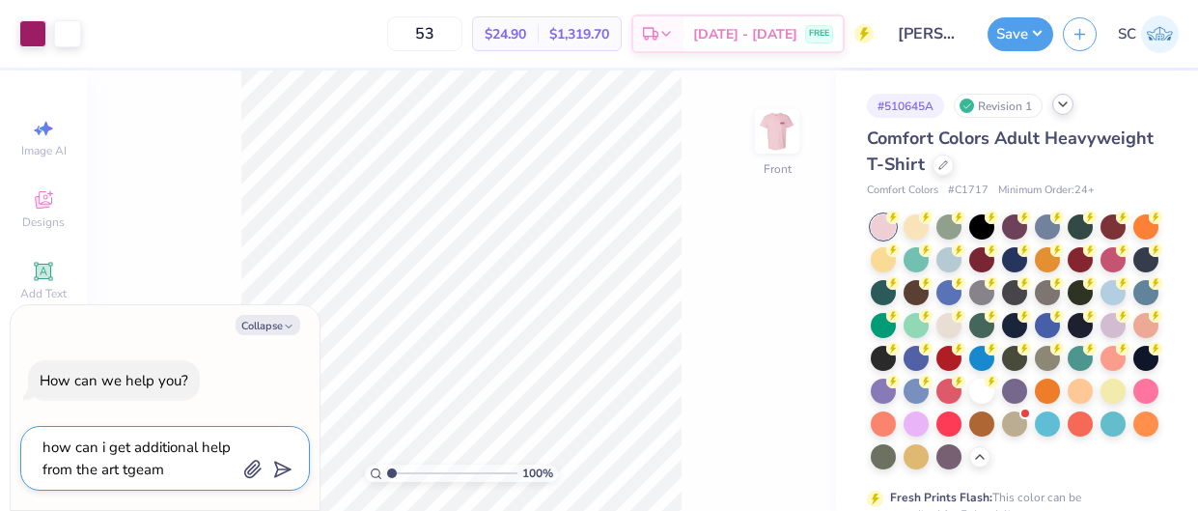
type textarea "x"
type textarea "how can i get additional help from the art tge"
type textarea "x"
type textarea "how can i get additional help from the art tg"
type textarea "x"
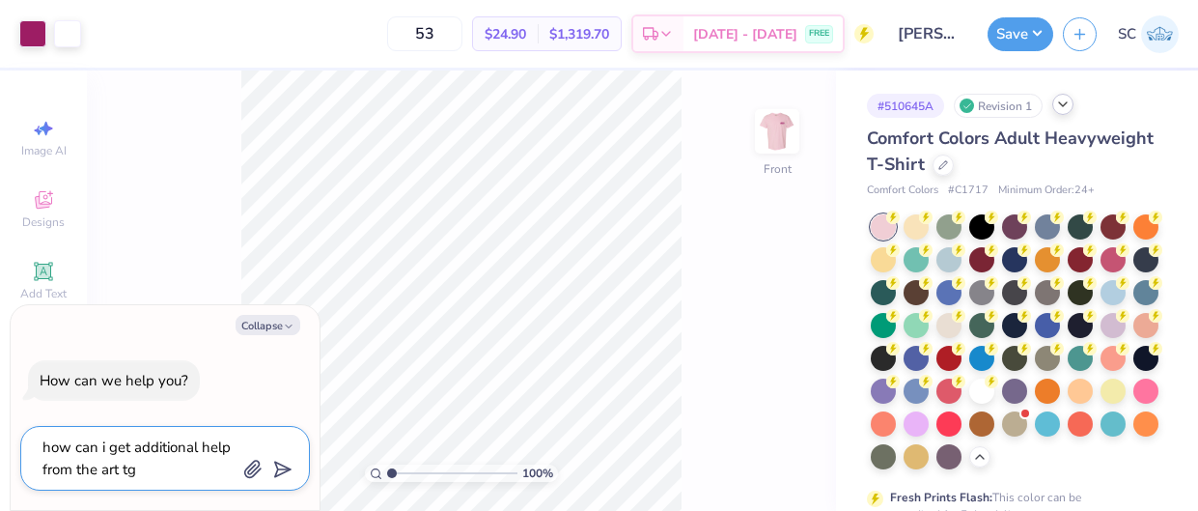
type textarea "how can i get additional help from the art t"
type textarea "x"
type textarea "how can i get additional help from the art te"
type textarea "x"
type textarea "how can i get additional help from the art tea"
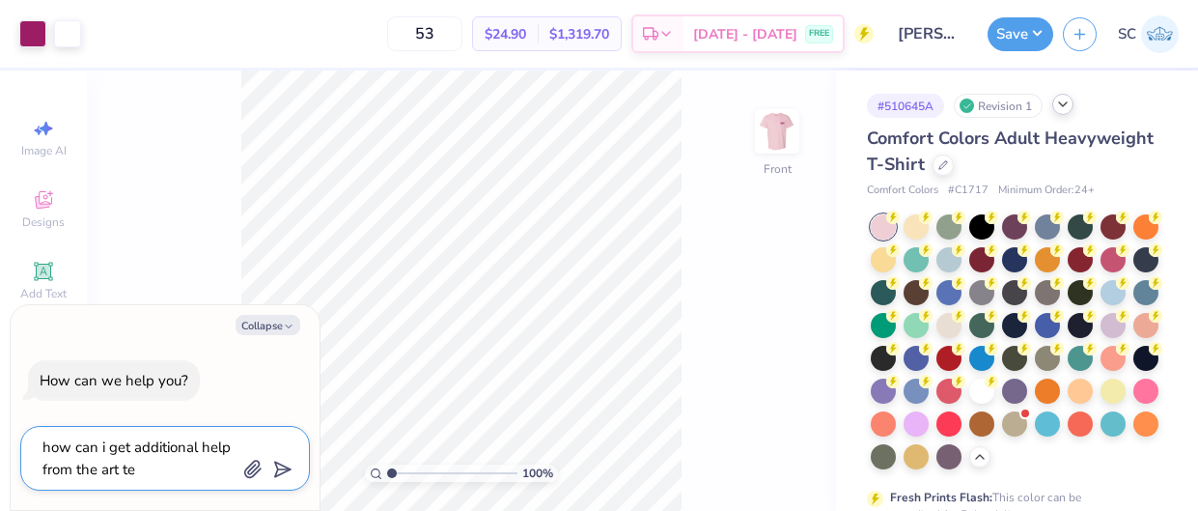
type textarea "x"
type textarea "how can i get additional help from the art team"
type textarea "x"
type textarea "how can i get additional help from the art team"
type textarea "x"
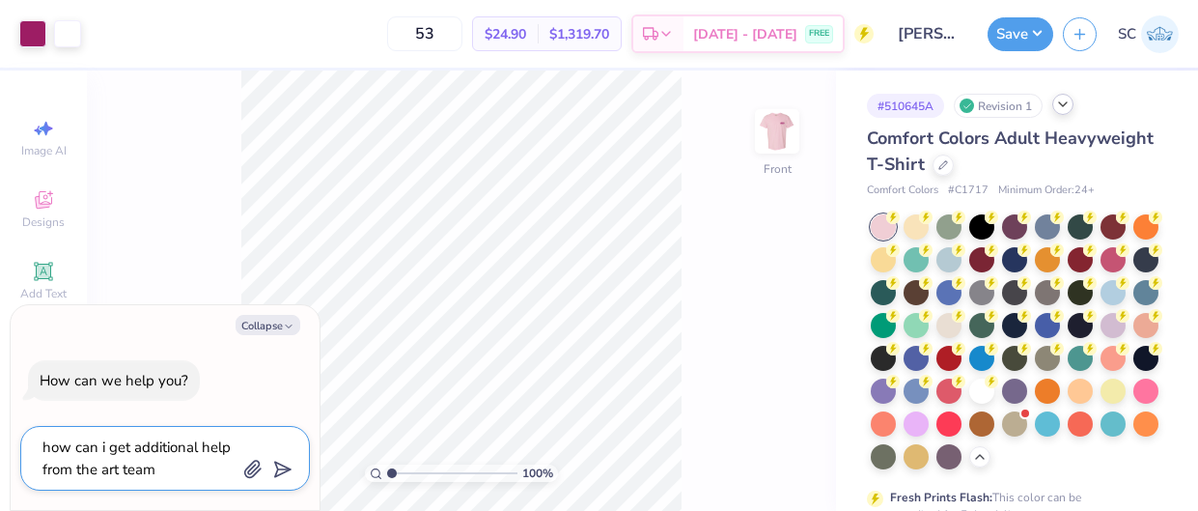
type textarea "how can i get additional help from the art team o"
type textarea "x"
type textarea "how can i get additional help from the art team on"
type textarea "x"
type textarea "how can i get additional help from the art team on"
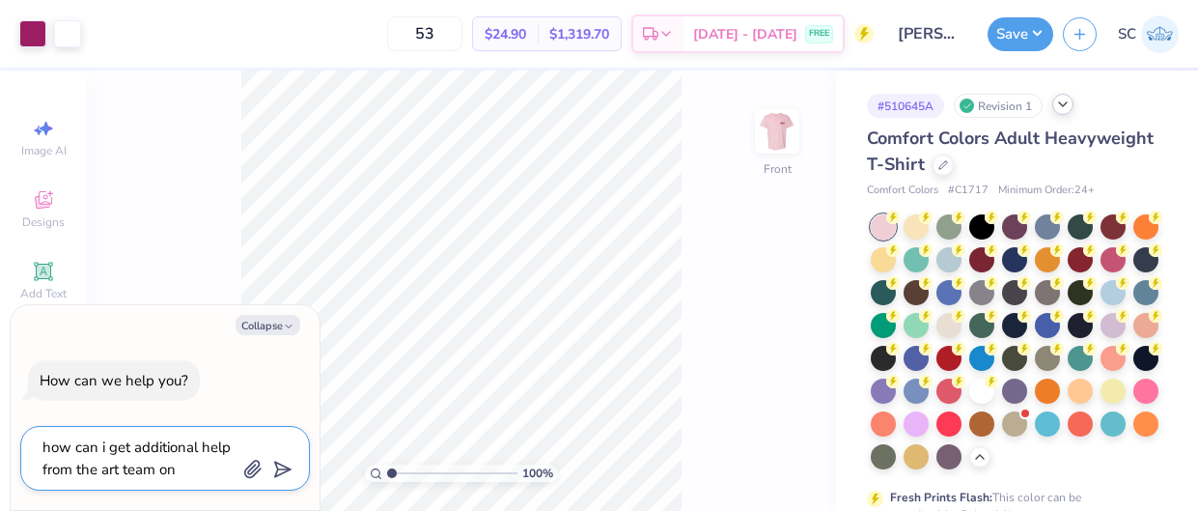
type textarea "x"
type textarea "how can i get additional help from the art team on t"
type textarea "x"
type textarea "how can i get additional help from the art team on th"
type textarea "x"
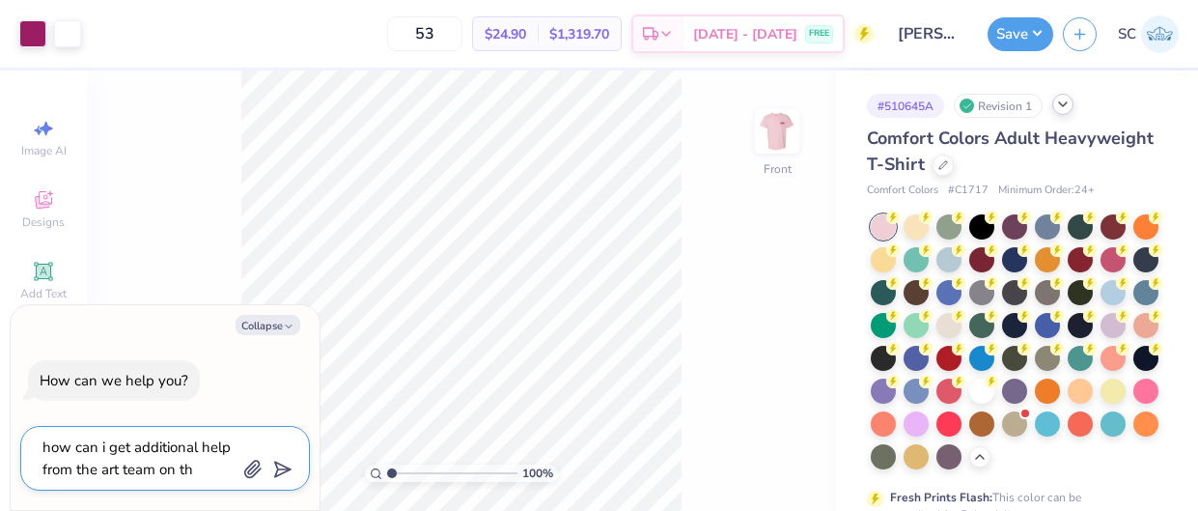
type textarea "how can i get additional help from the art team on thi"
type textarea "x"
type textarea "how can i get additional help from the art team on this"
type textarea "x"
type textarea "how can i get additional help from the art team on this?"
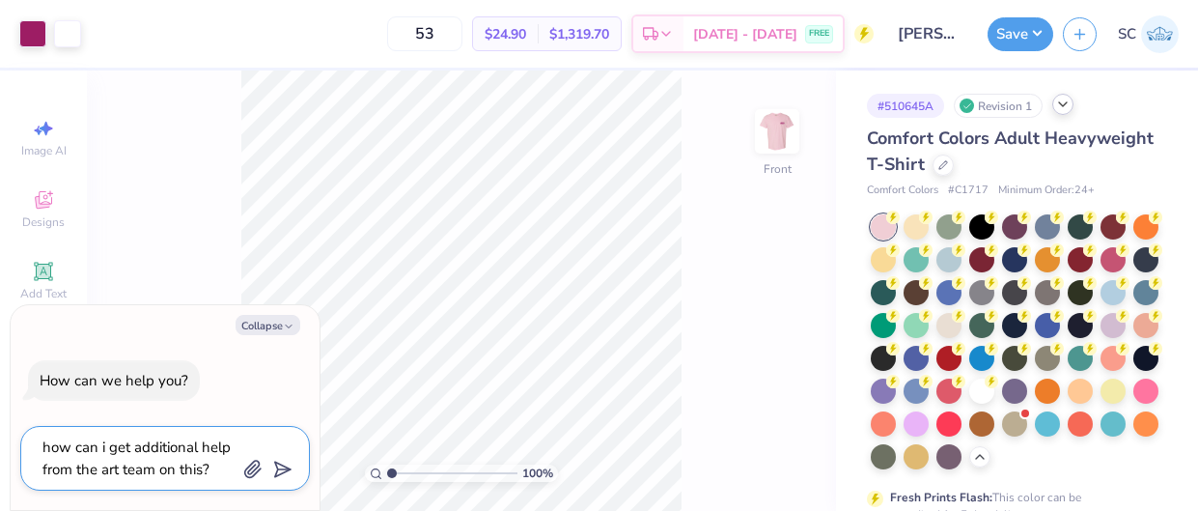
type textarea "x"
type textarea "how can i get additional help from the art team on this?"
click at [281, 471] on icon "submit" at bounding box center [278, 469] width 27 height 27
type textarea "x"
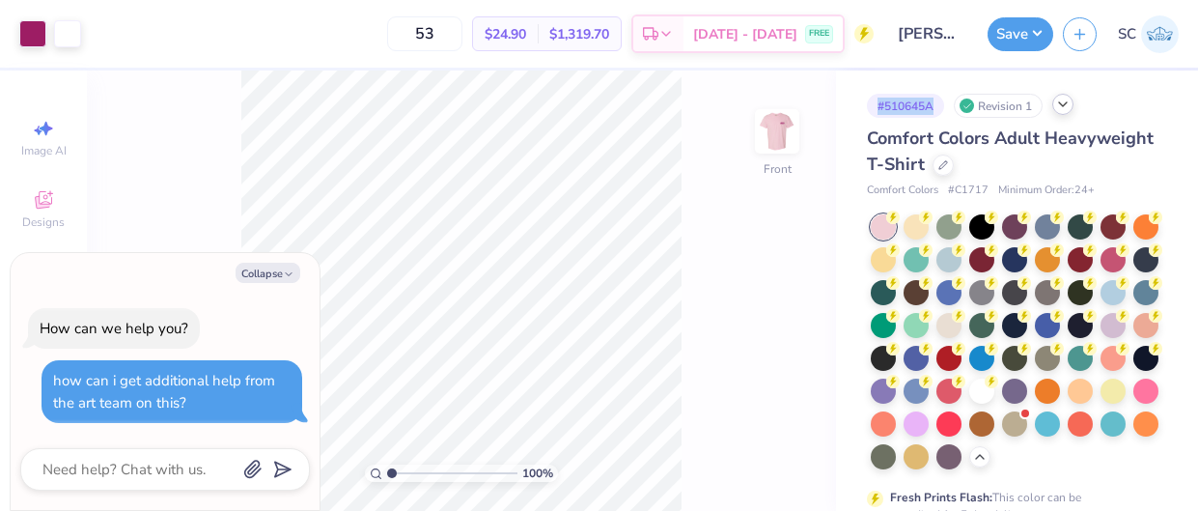
drag, startPoint x: 932, startPoint y: 102, endPoint x: 876, endPoint y: 106, distance: 57.1
click at [876, 106] on div "# 510645A" at bounding box center [905, 106] width 77 height 24
copy div "# 510645A"
click at [1058, 106] on icon at bounding box center [1062, 104] width 15 height 15
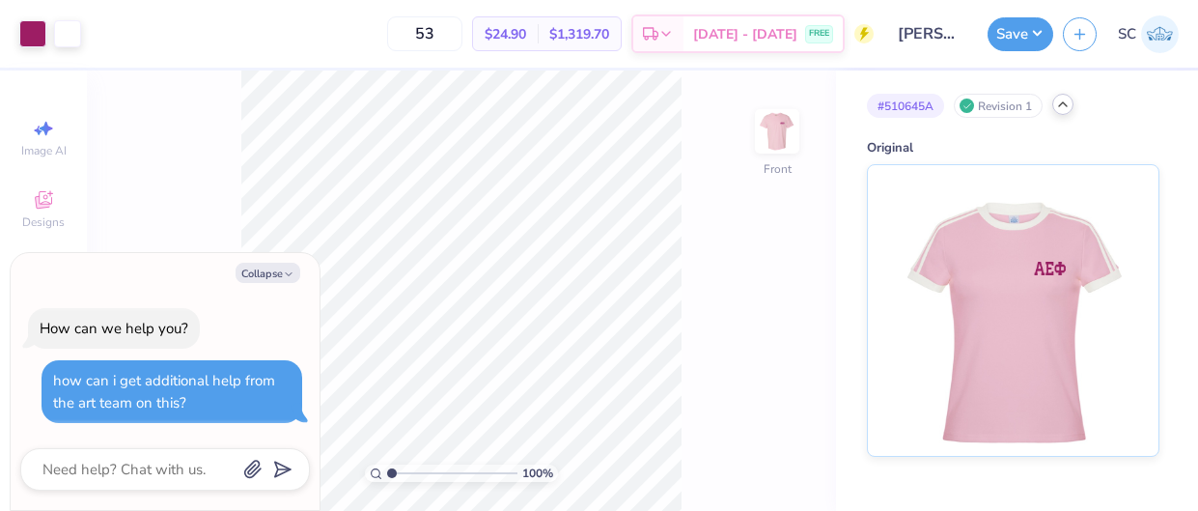
click at [1058, 106] on icon at bounding box center [1062, 104] width 15 height 15
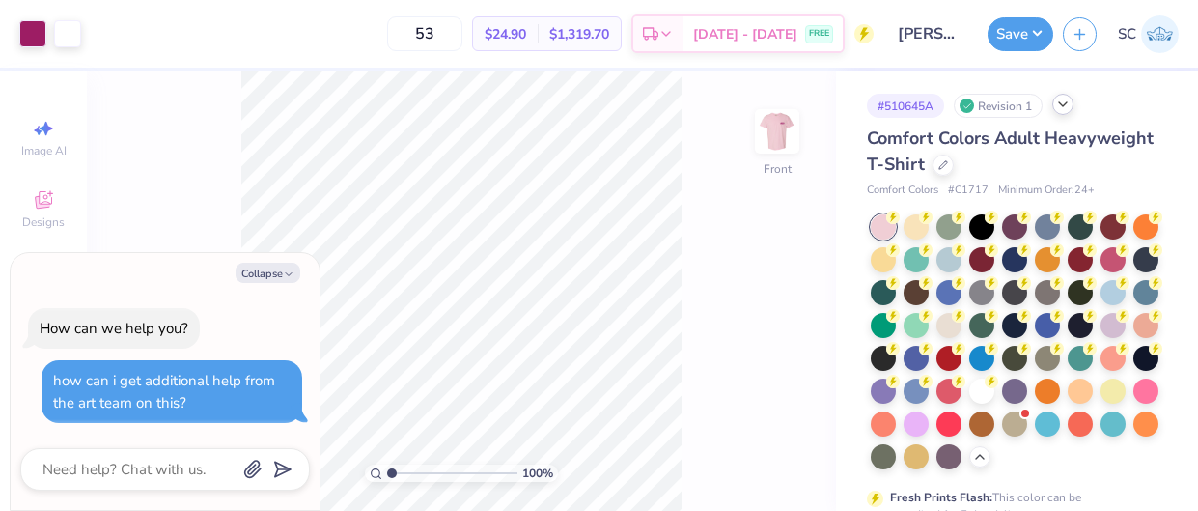
click at [908, 102] on div "# 510645A" at bounding box center [905, 106] width 77 height 24
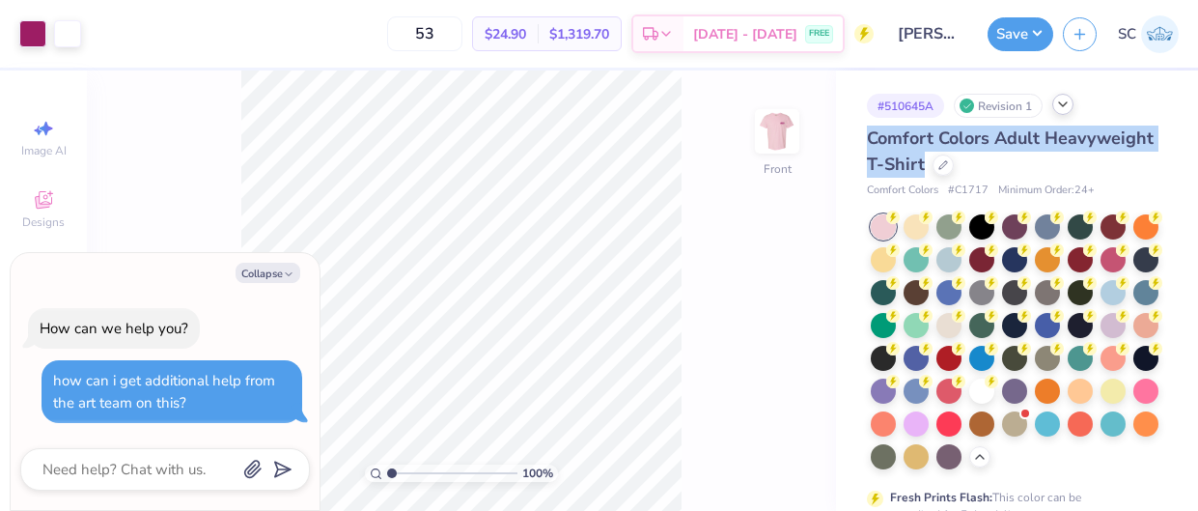
drag, startPoint x: 868, startPoint y: 143, endPoint x: 922, endPoint y: 157, distance: 56.0
click at [922, 157] on span "Comfort Colors Adult Heavyweight T-Shirt" at bounding box center [1010, 150] width 287 height 49
copy span "Comfort Colors Adult Heavyweight T-Shirt"
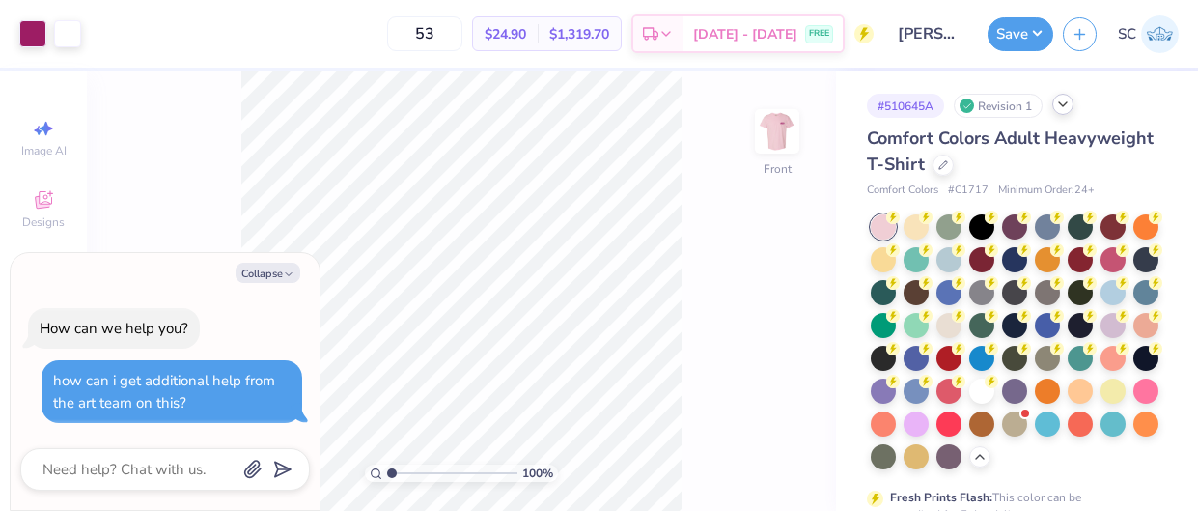
click at [1066, 110] on icon at bounding box center [1062, 104] width 15 height 15
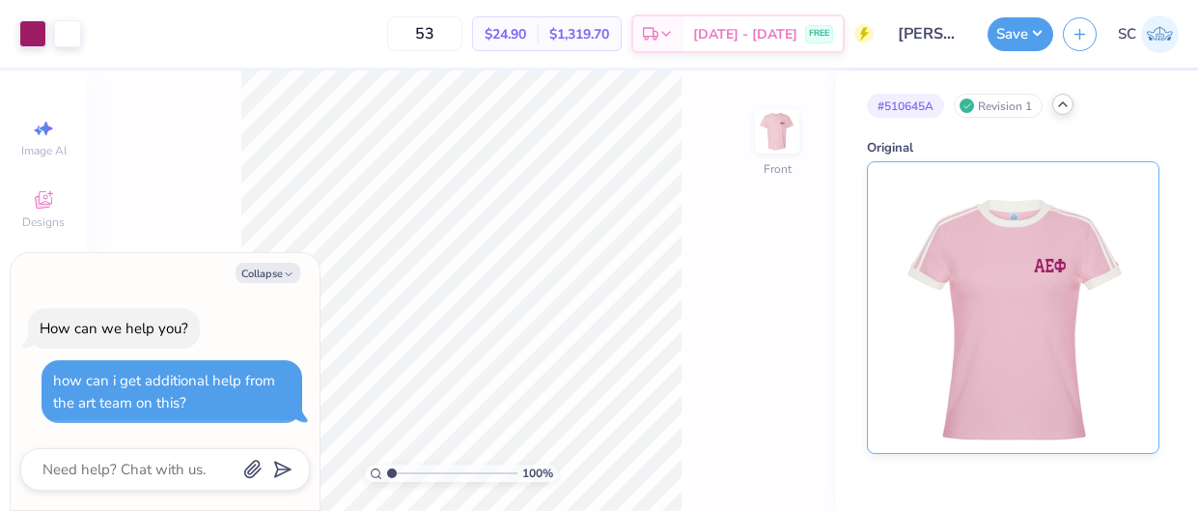
click at [1017, 279] on img at bounding box center [1012, 307] width 239 height 291
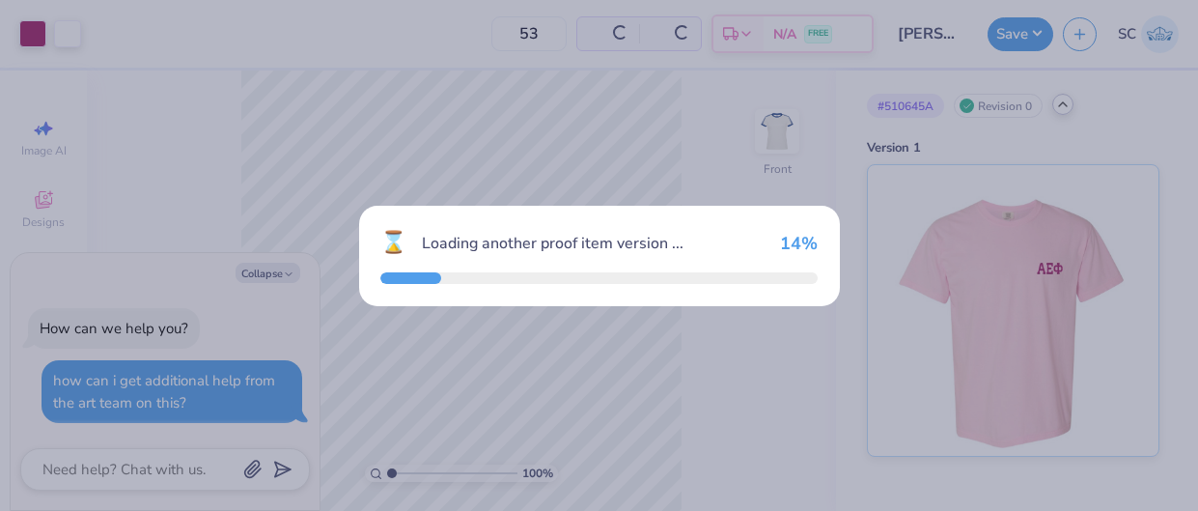
type textarea "x"
type input "50"
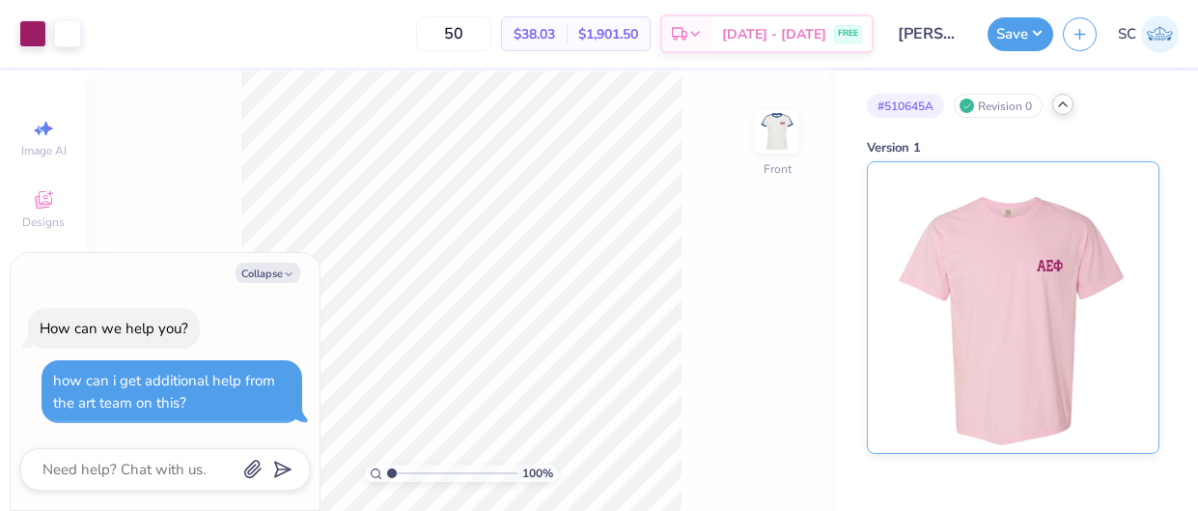
click at [1027, 259] on img at bounding box center [1012, 307] width 239 height 291
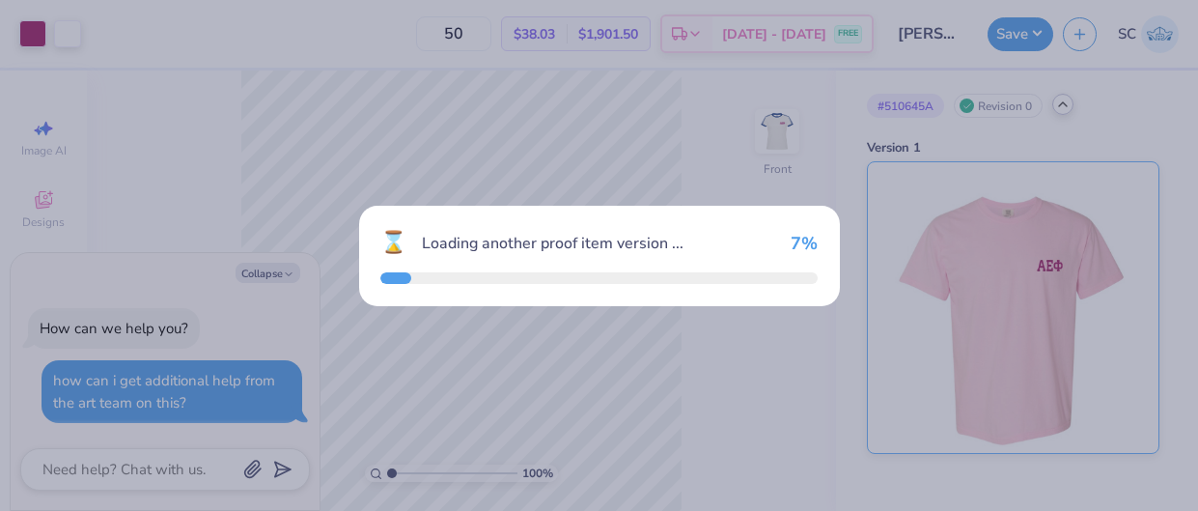
type textarea "x"
type input "53"
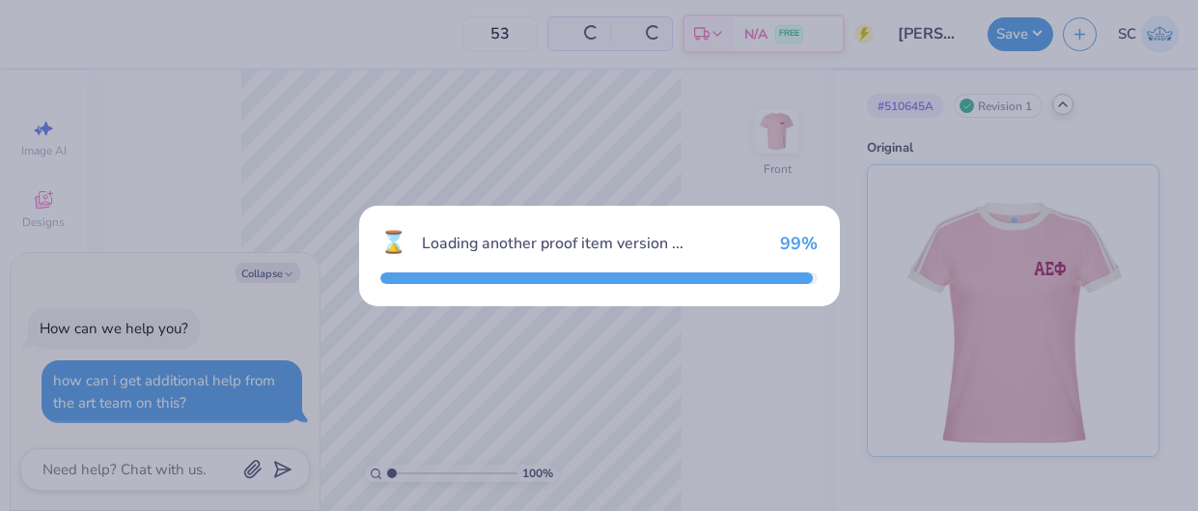
type textarea "x"
